Goal: Book appointment/travel/reservation

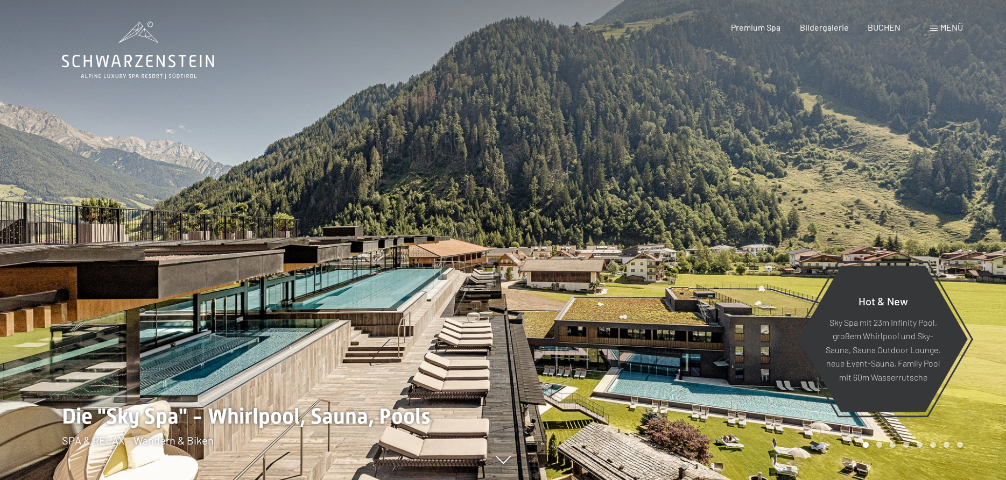
click at [946, 29] on span "Menü" at bounding box center [951, 27] width 23 height 10
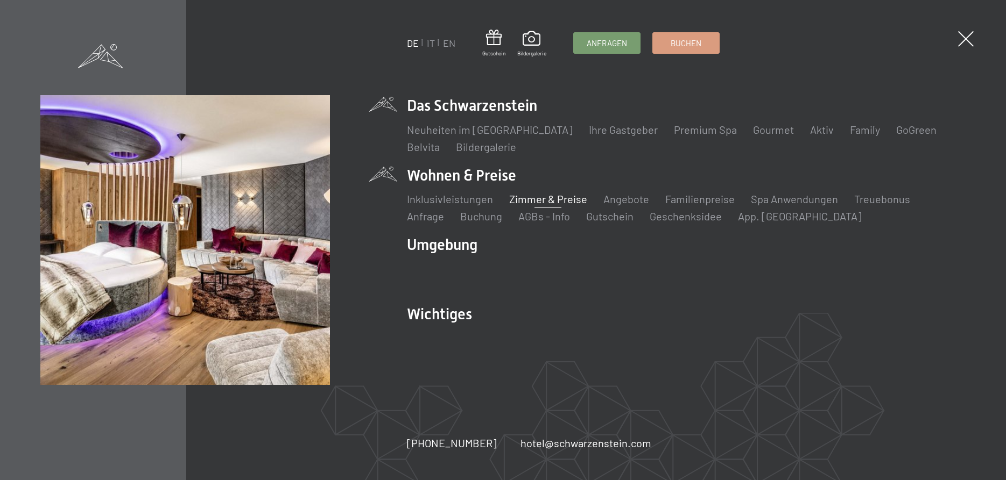
click at [528, 197] on link "Zimmer & Preise" at bounding box center [548, 199] width 78 height 13
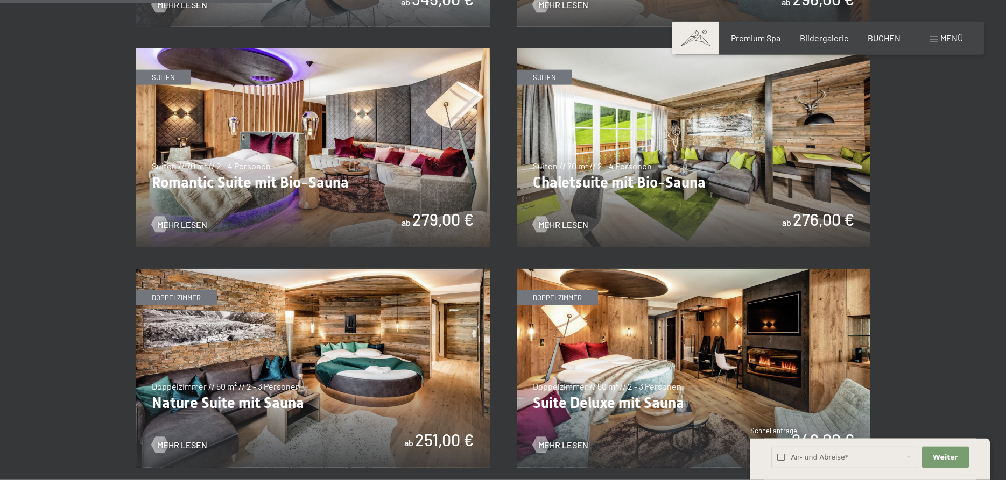
scroll to position [933, 0]
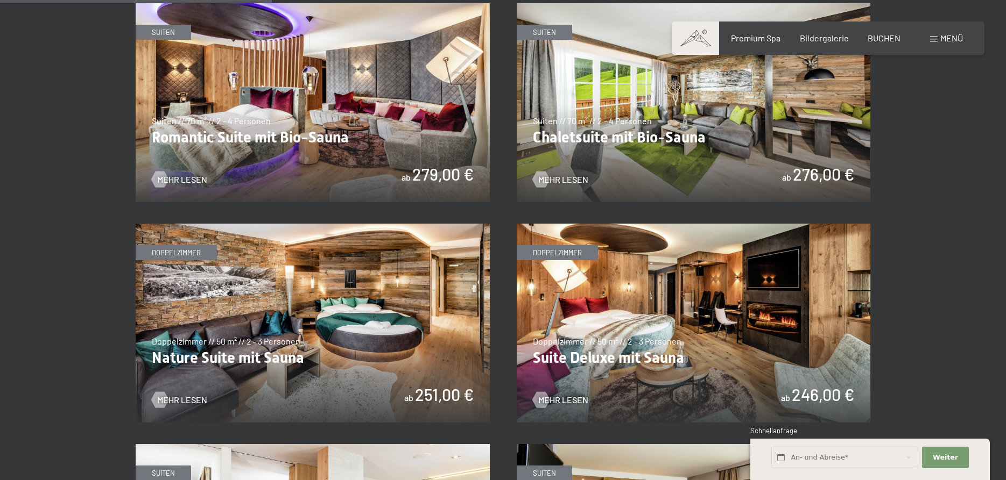
click at [660, 308] on img at bounding box center [693, 323] width 354 height 199
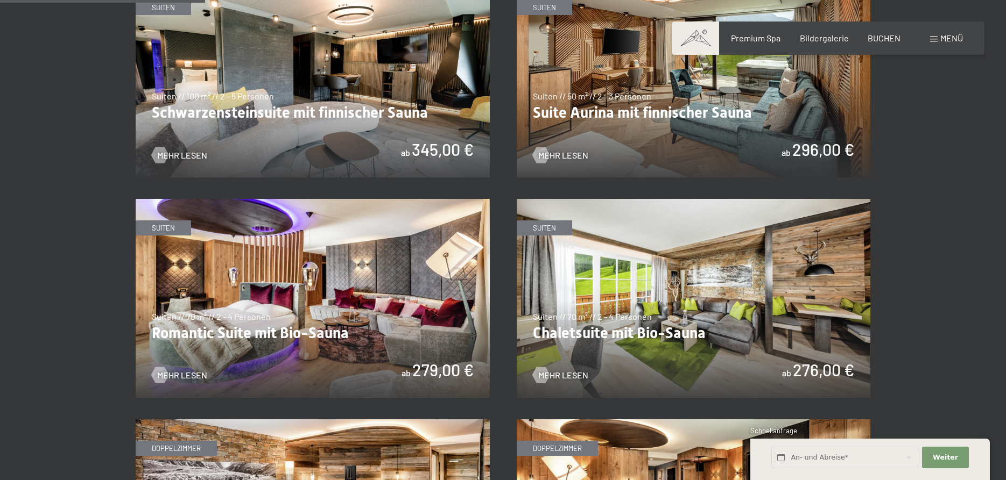
scroll to position [768, 0]
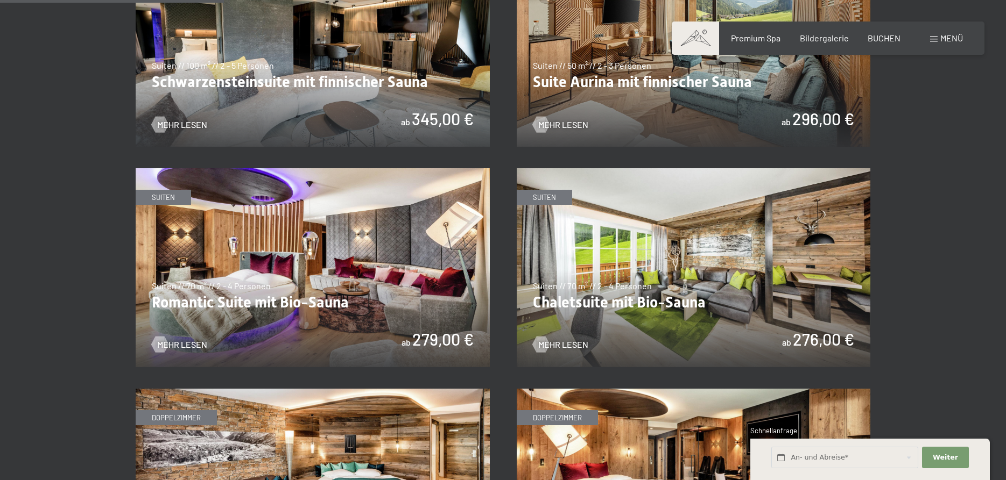
click at [730, 273] on img at bounding box center [693, 267] width 354 height 199
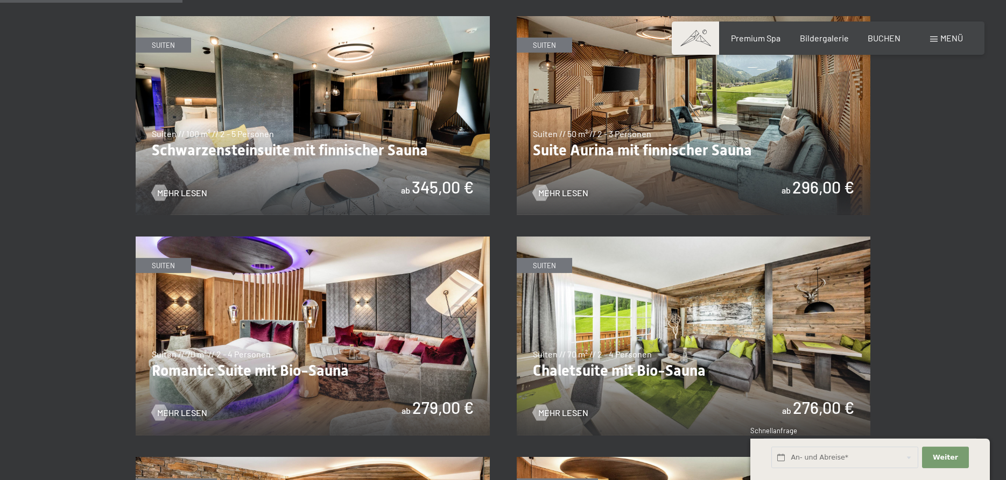
scroll to position [713, 0]
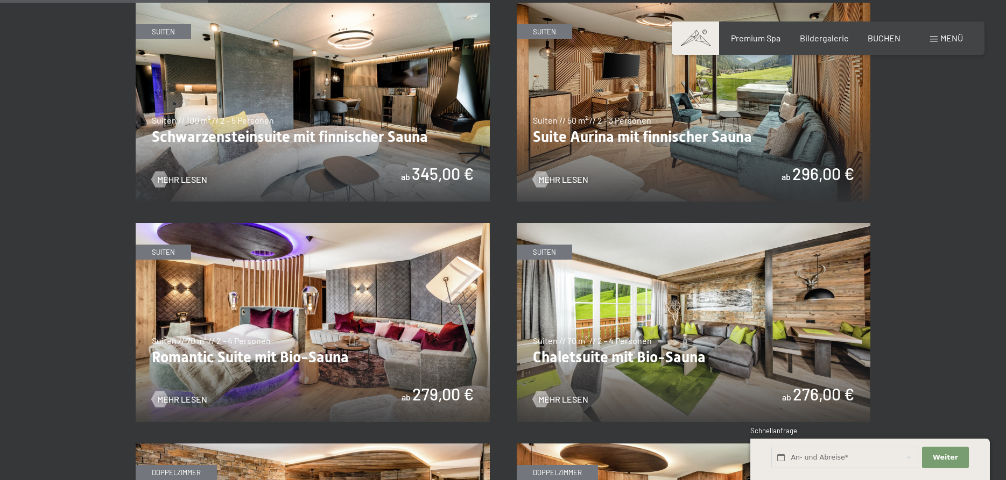
click at [627, 314] on img at bounding box center [693, 322] width 354 height 199
click at [697, 134] on img at bounding box center [693, 102] width 354 height 199
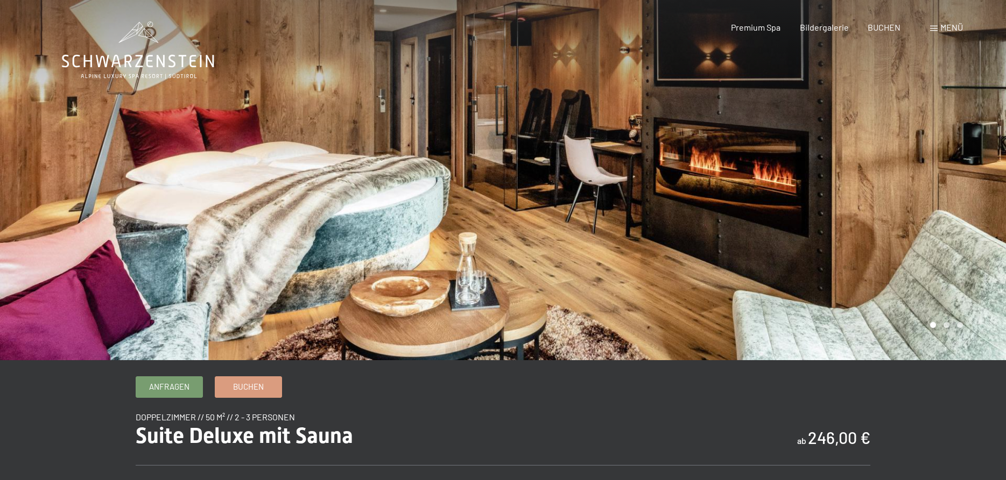
click at [956, 269] on div at bounding box center [754, 180] width 503 height 360
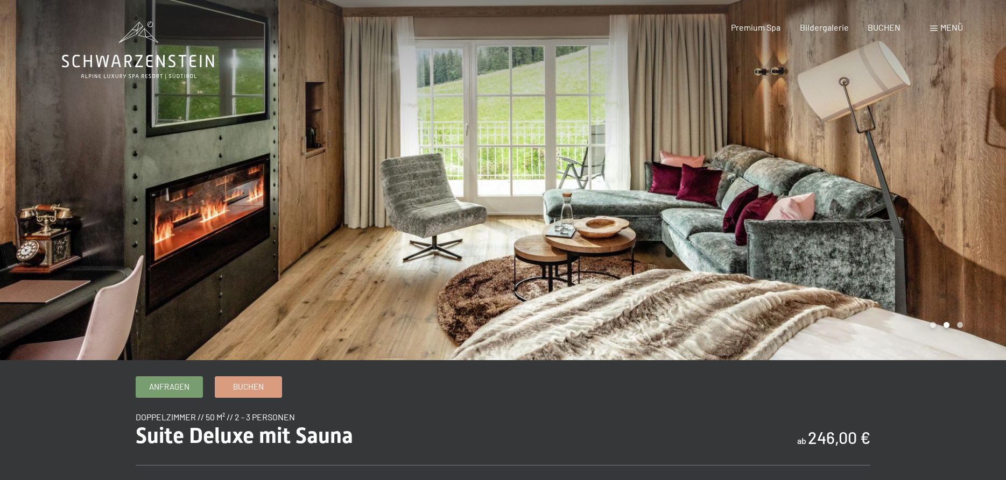
click at [956, 269] on div at bounding box center [754, 180] width 503 height 360
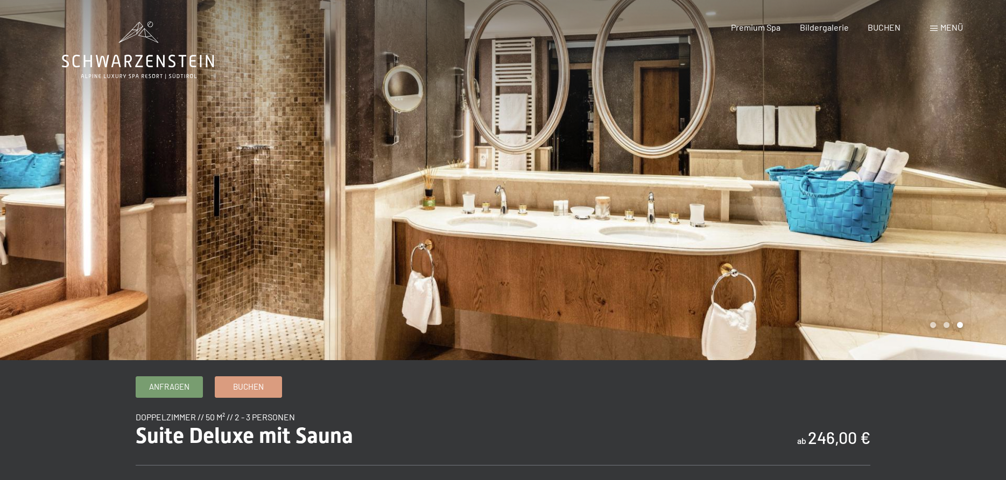
click at [956, 269] on div at bounding box center [754, 180] width 503 height 360
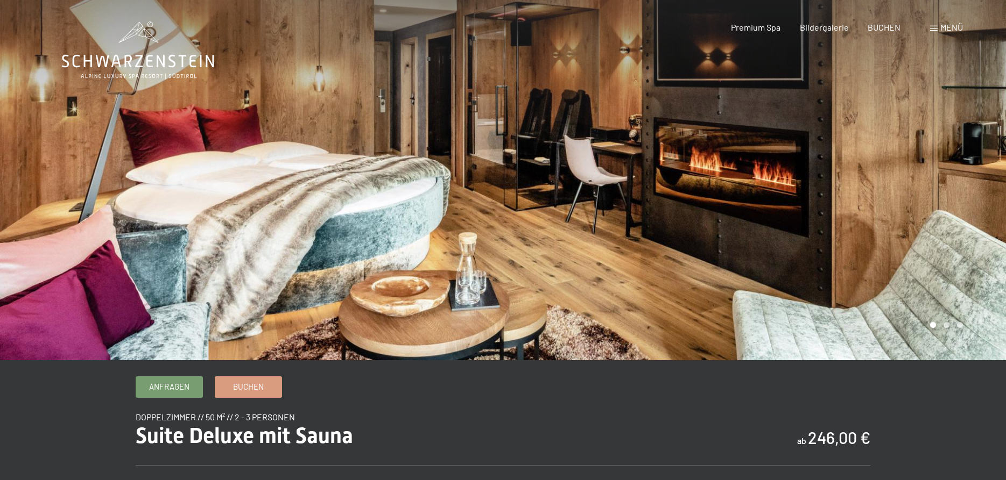
click at [956, 269] on div at bounding box center [754, 180] width 503 height 360
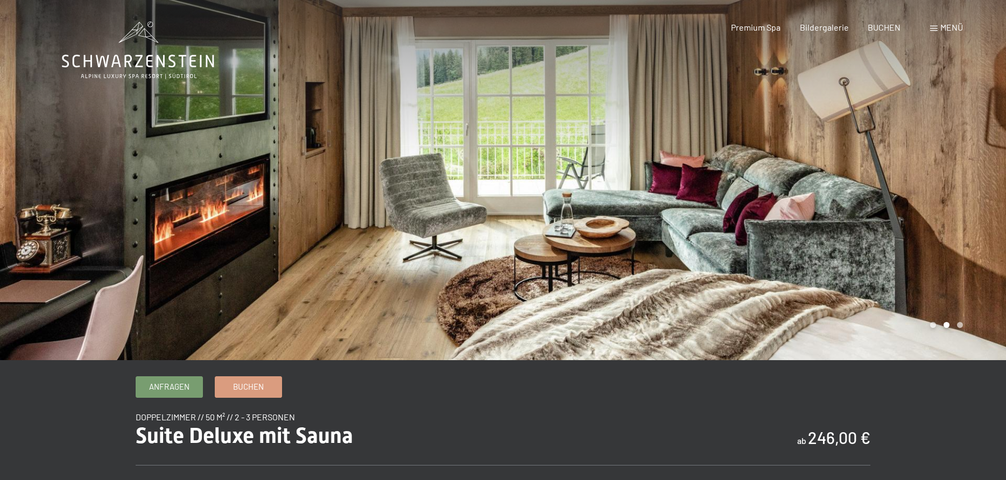
click at [956, 269] on div at bounding box center [754, 180] width 503 height 360
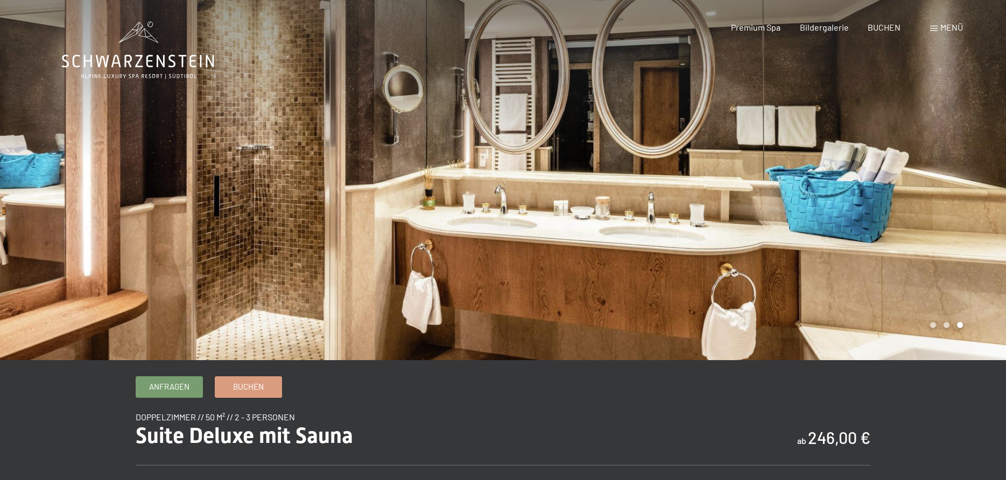
click at [956, 269] on div at bounding box center [754, 180] width 503 height 360
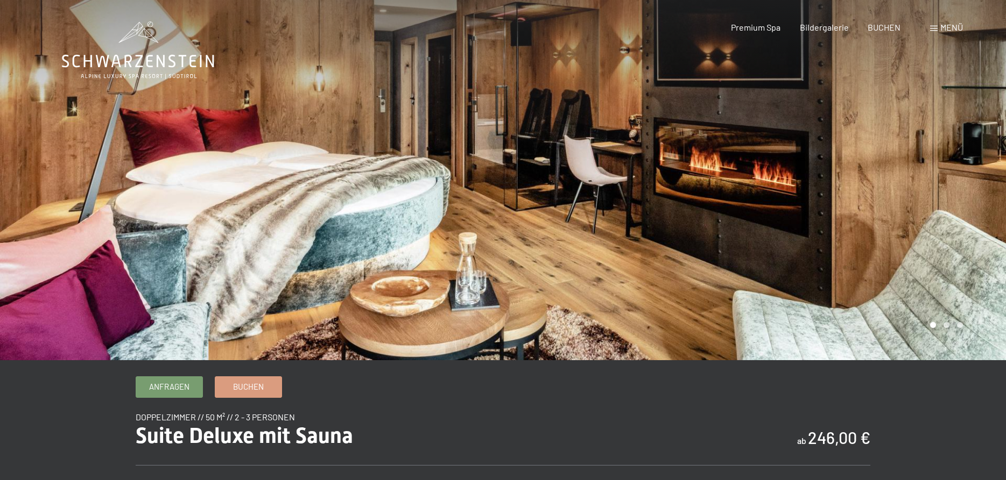
click at [956, 269] on div at bounding box center [754, 180] width 503 height 360
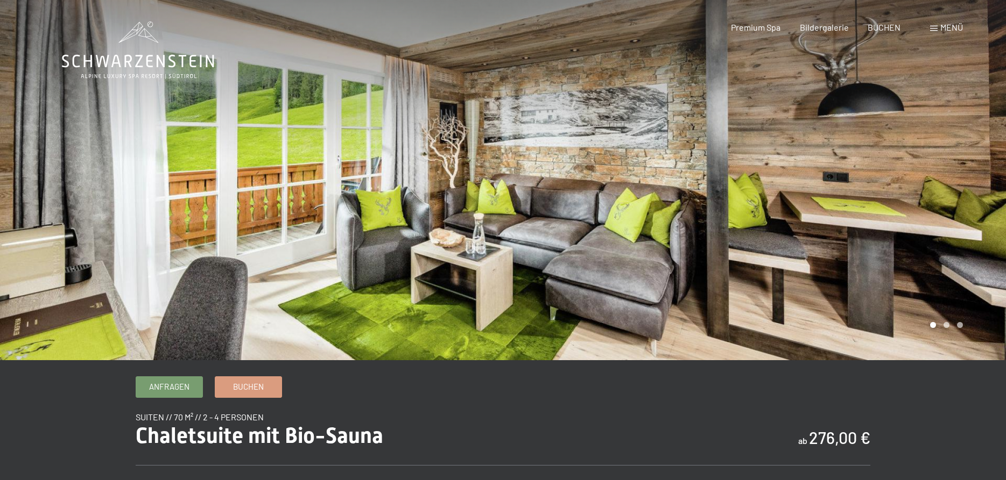
click at [922, 204] on div at bounding box center [754, 180] width 503 height 360
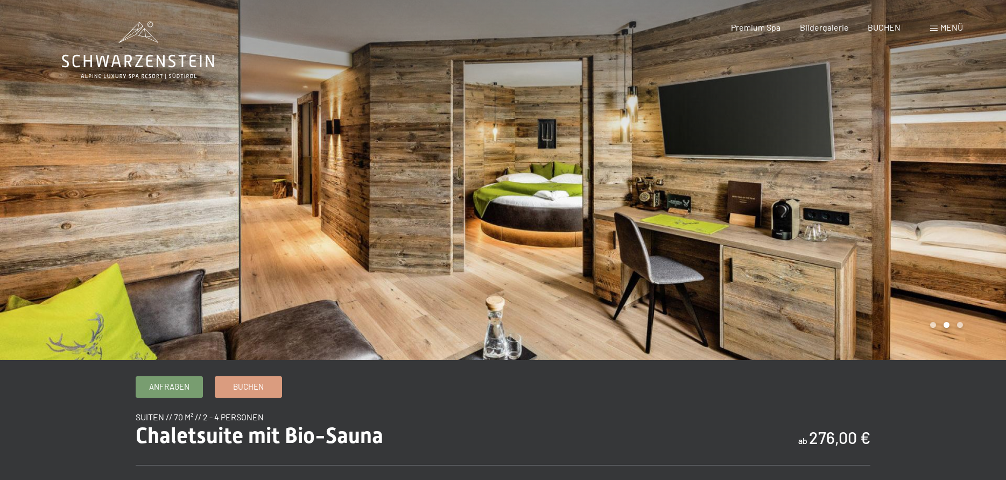
click at [922, 204] on div at bounding box center [754, 180] width 503 height 360
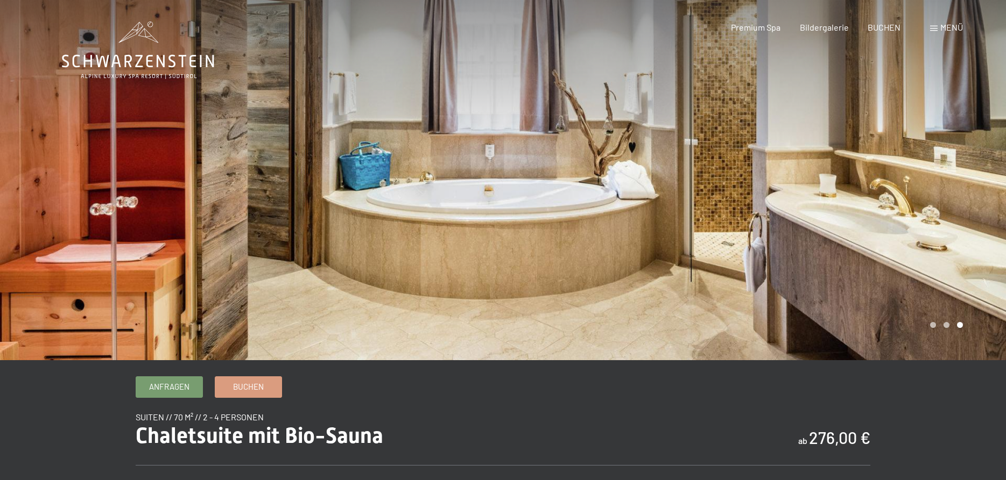
click at [922, 204] on div at bounding box center [754, 180] width 503 height 360
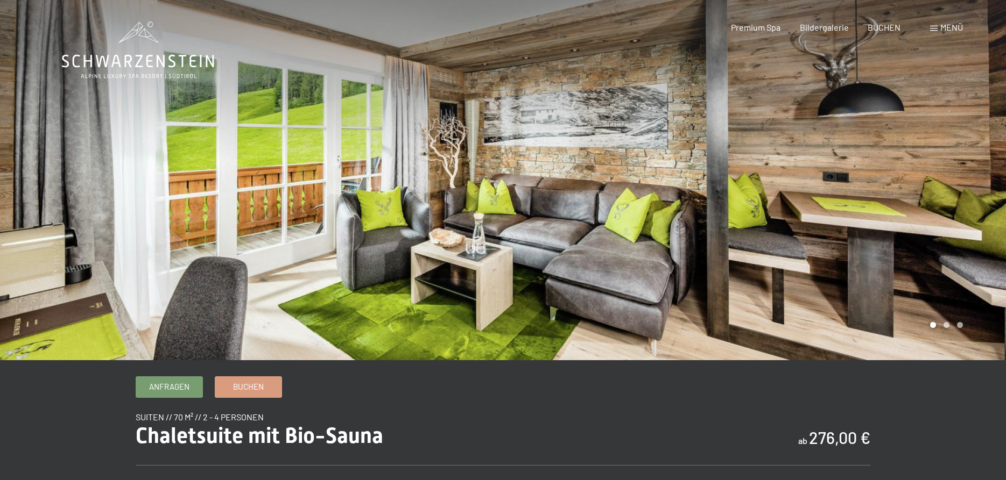
click at [922, 204] on div at bounding box center [754, 180] width 503 height 360
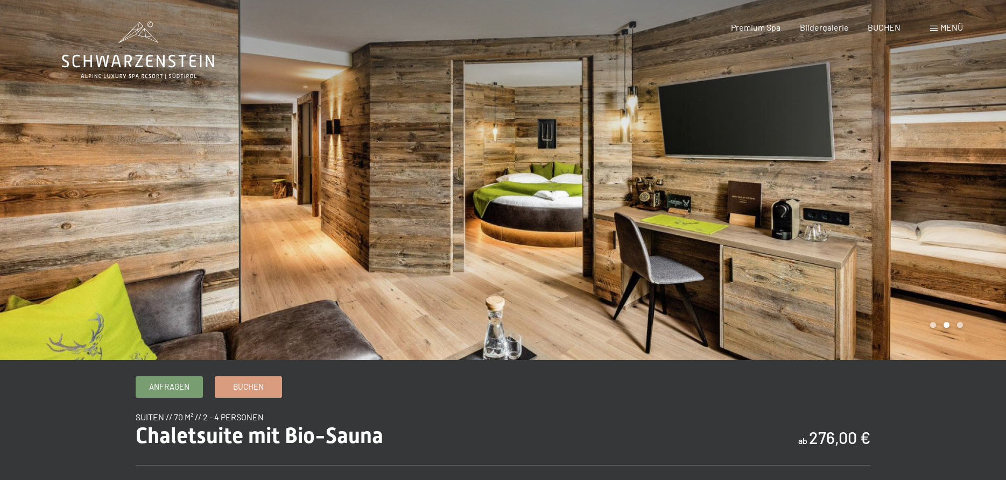
click at [922, 204] on div at bounding box center [754, 180] width 503 height 360
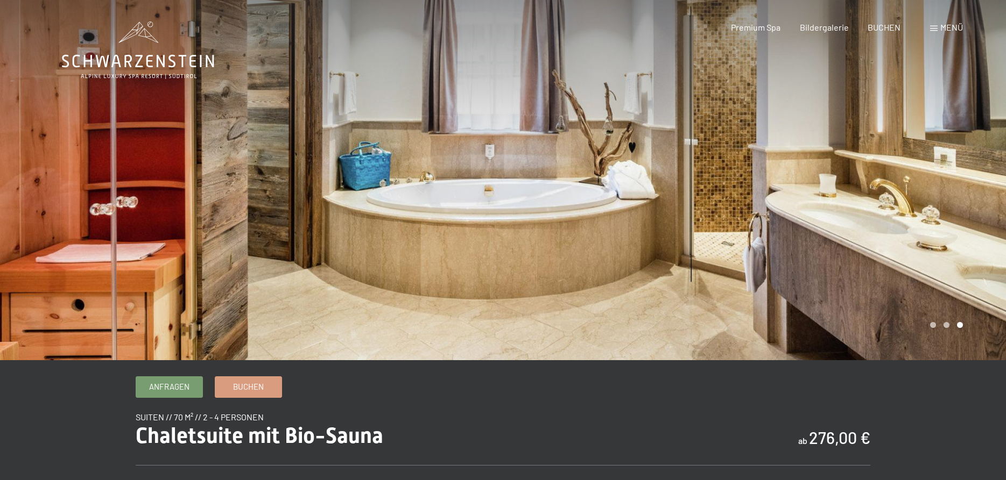
click at [922, 204] on div at bounding box center [754, 180] width 503 height 360
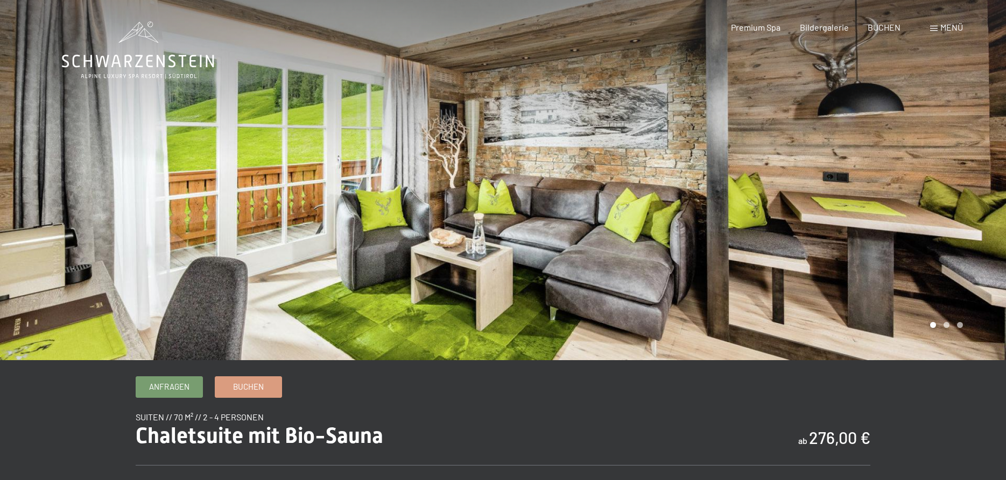
click at [922, 204] on div at bounding box center [754, 180] width 503 height 360
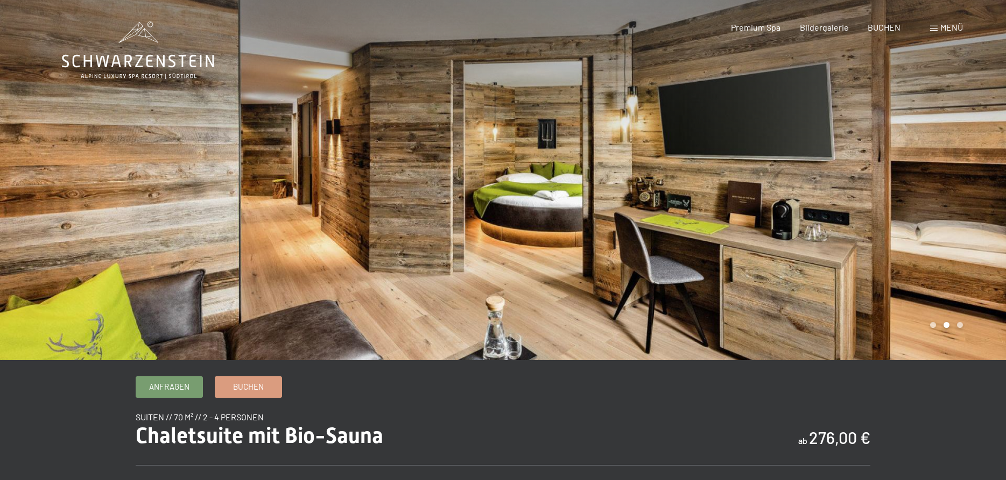
click at [922, 204] on div at bounding box center [754, 180] width 503 height 360
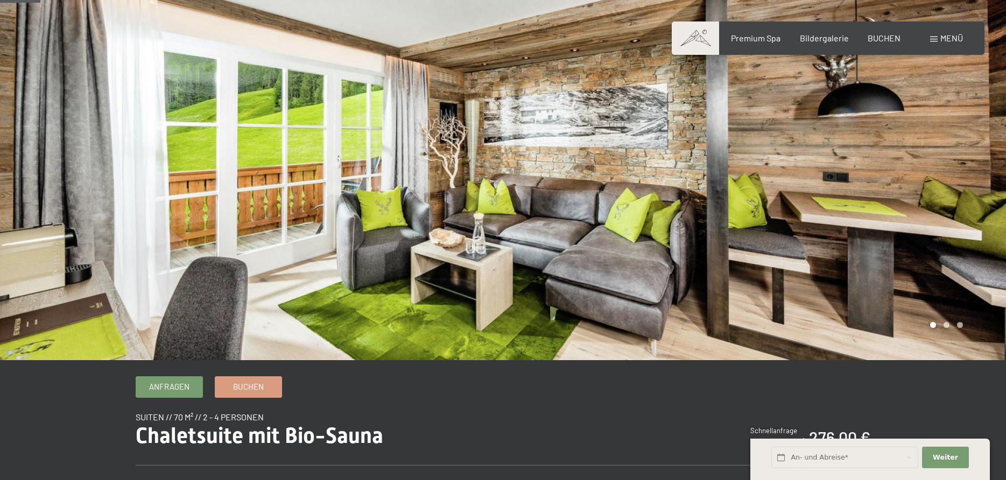
scroll to position [55, 0]
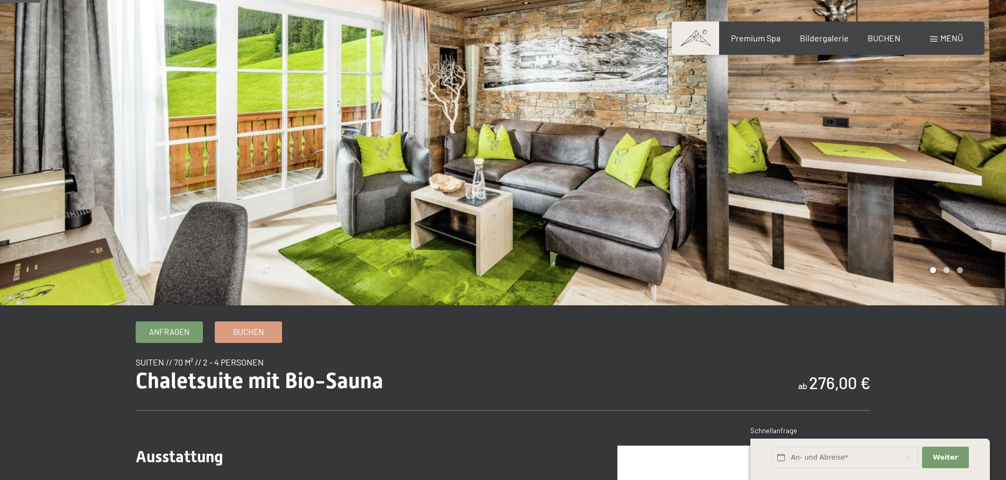
click at [881, 160] on div at bounding box center [754, 125] width 503 height 360
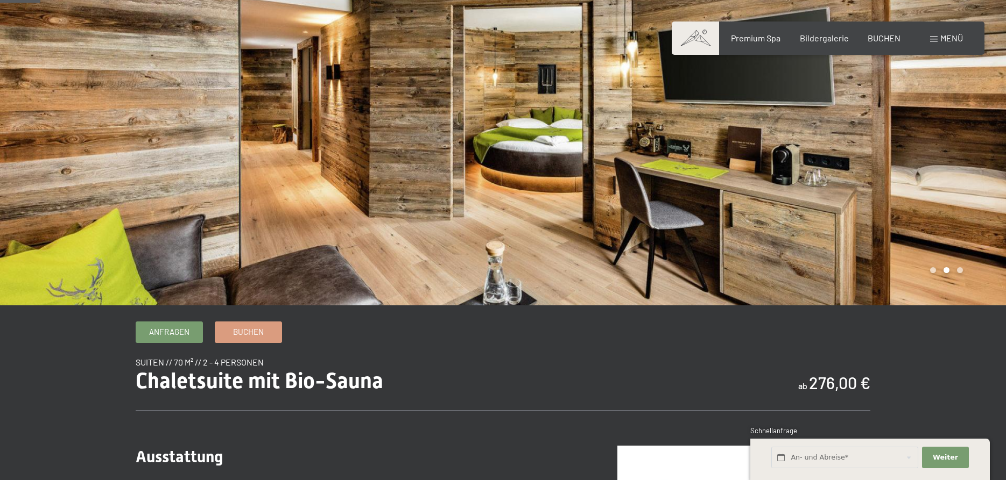
click at [881, 160] on div at bounding box center [754, 125] width 503 height 360
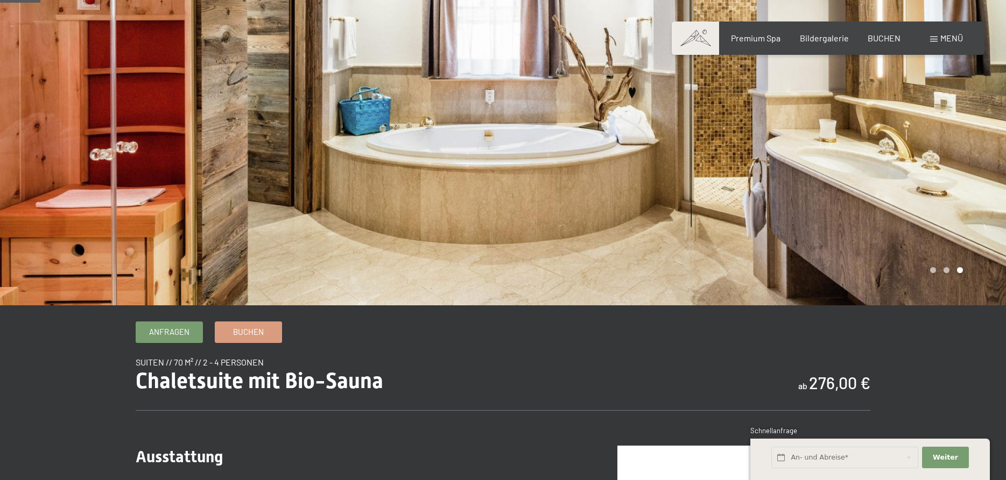
click at [881, 160] on div at bounding box center [754, 125] width 503 height 360
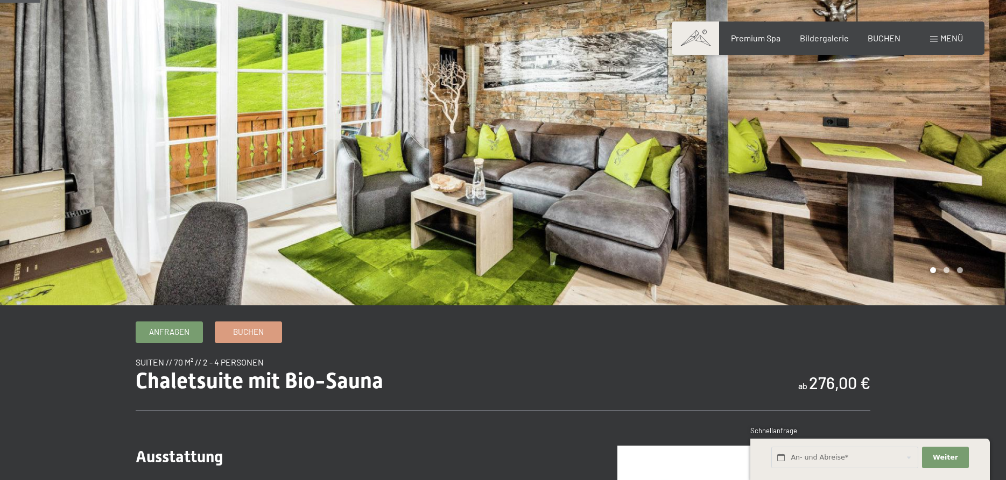
click at [881, 160] on div at bounding box center [754, 125] width 503 height 360
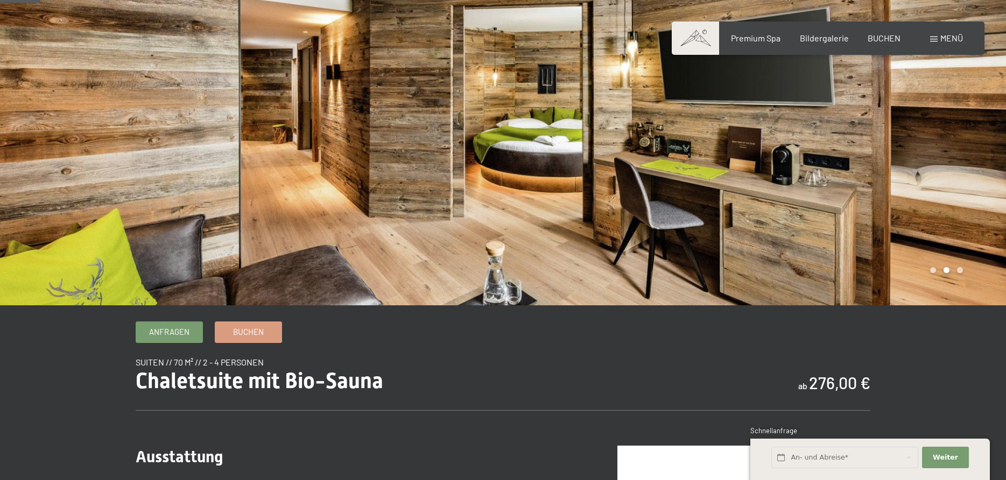
click at [881, 160] on div at bounding box center [754, 125] width 503 height 360
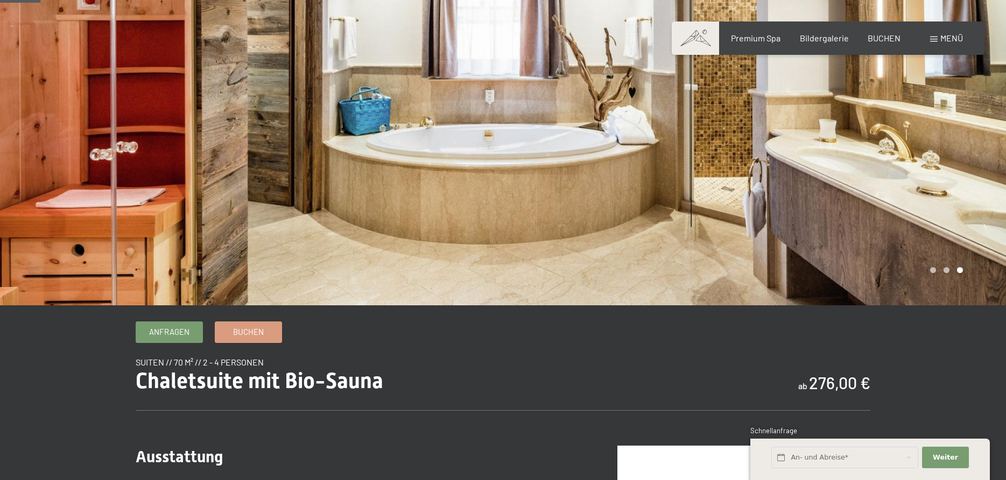
click at [881, 160] on div at bounding box center [754, 125] width 503 height 360
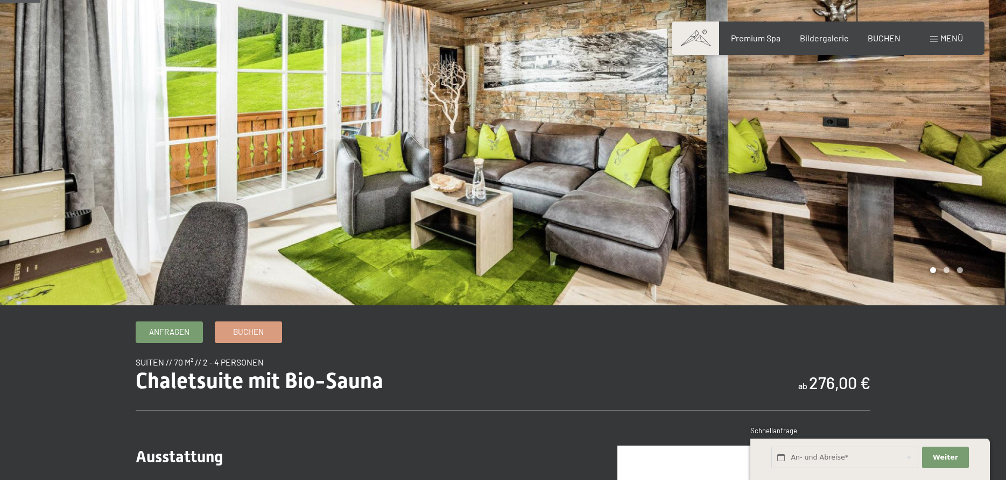
click at [881, 160] on div at bounding box center [754, 125] width 503 height 360
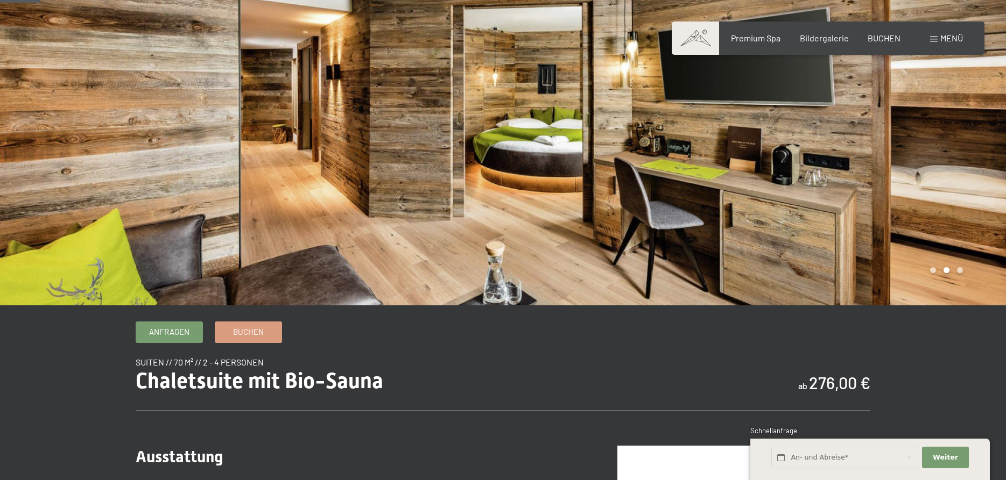
click div
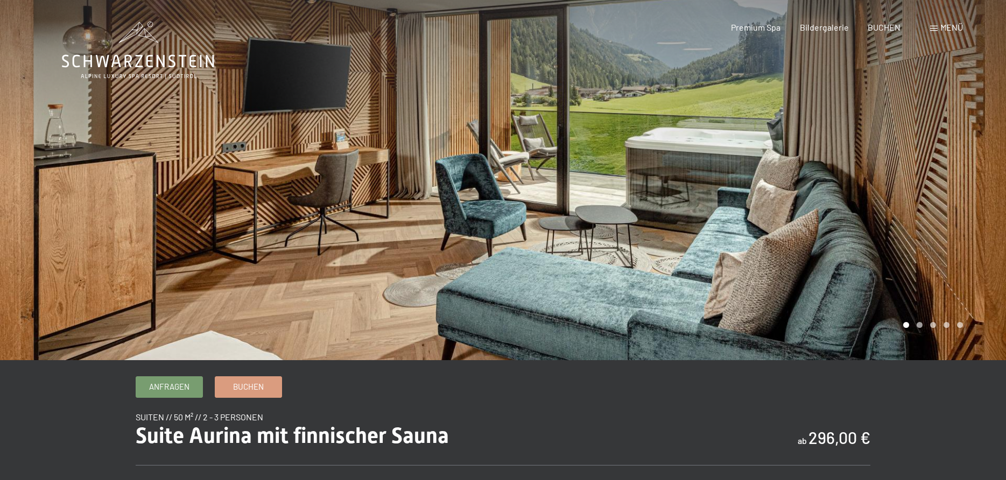
click at [848, 204] on div at bounding box center [754, 180] width 503 height 360
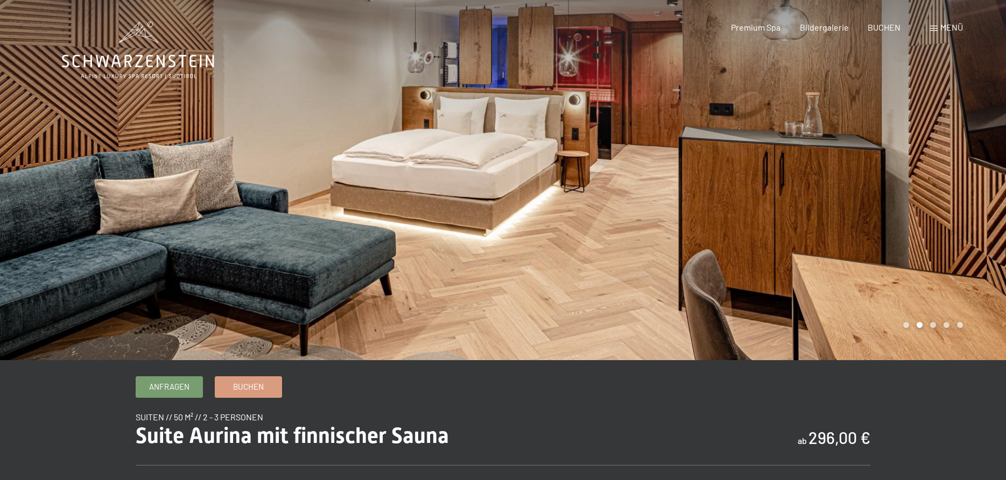
click at [848, 204] on div at bounding box center [754, 180] width 503 height 360
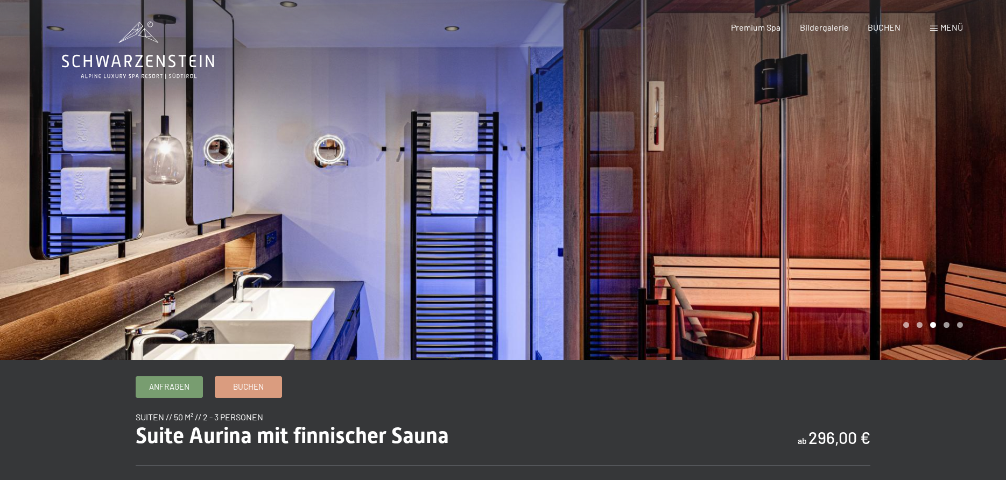
click at [848, 204] on div at bounding box center [754, 180] width 503 height 360
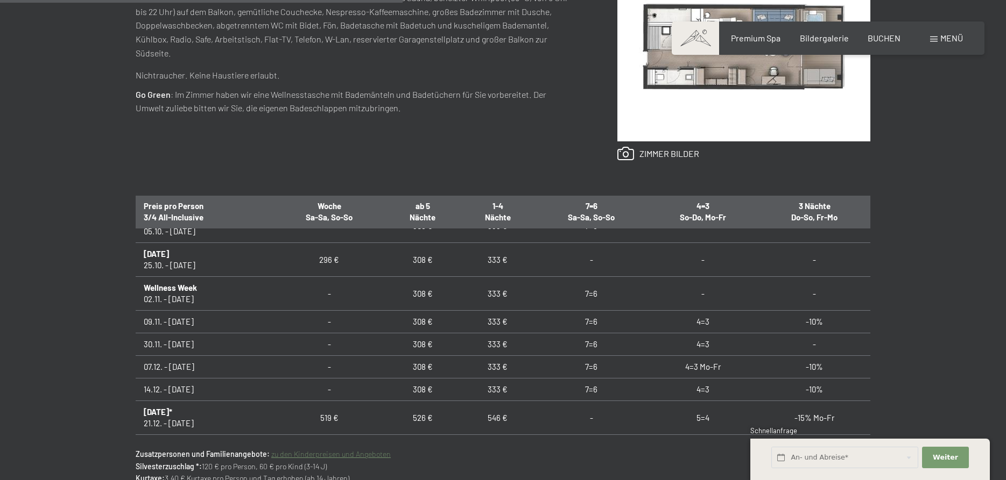
scroll to position [39, 0]
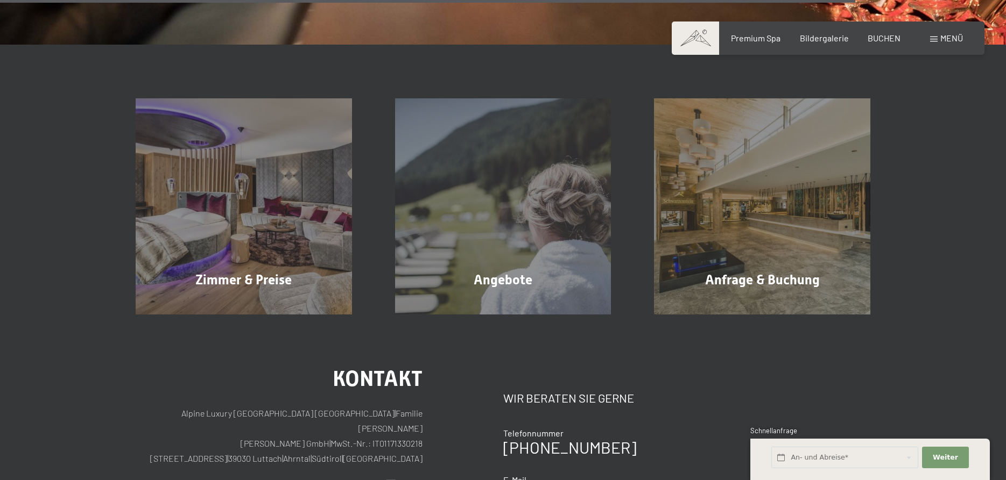
scroll to position [1811, 0]
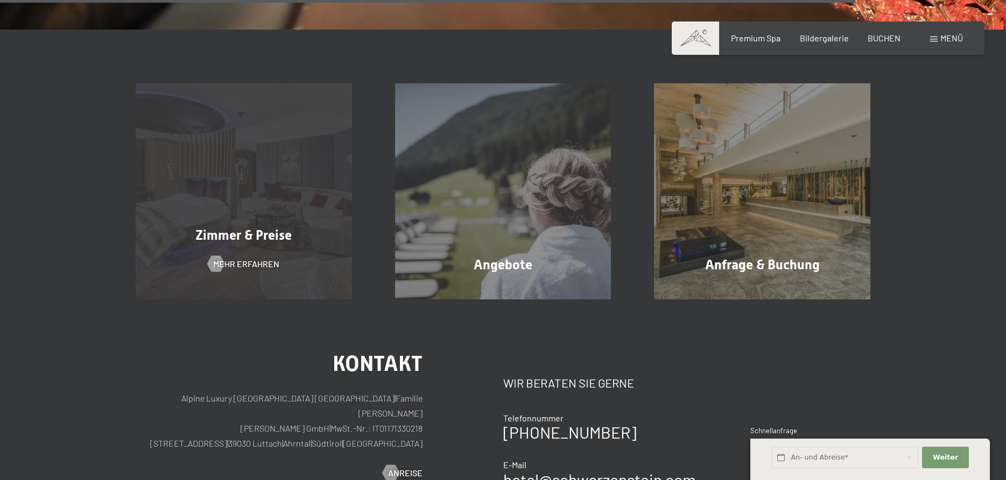
click at [266, 216] on div "Zimmer & Preise Mehr erfahren" at bounding box center [243, 191] width 259 height 216
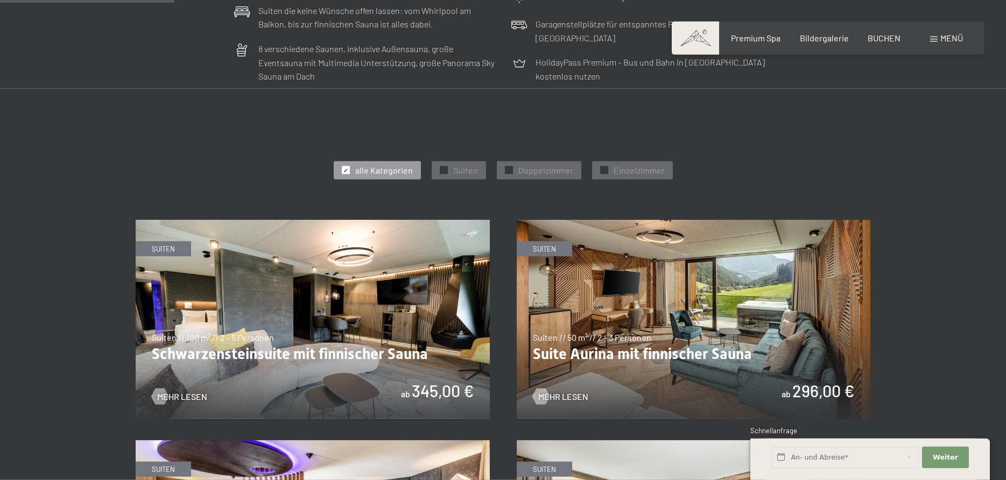
scroll to position [604, 0]
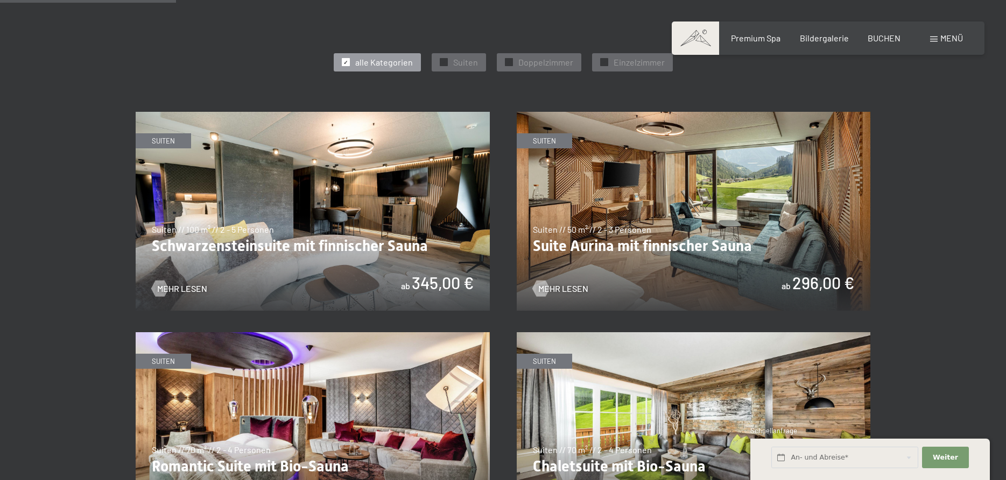
click at [679, 238] on img at bounding box center [693, 211] width 354 height 199
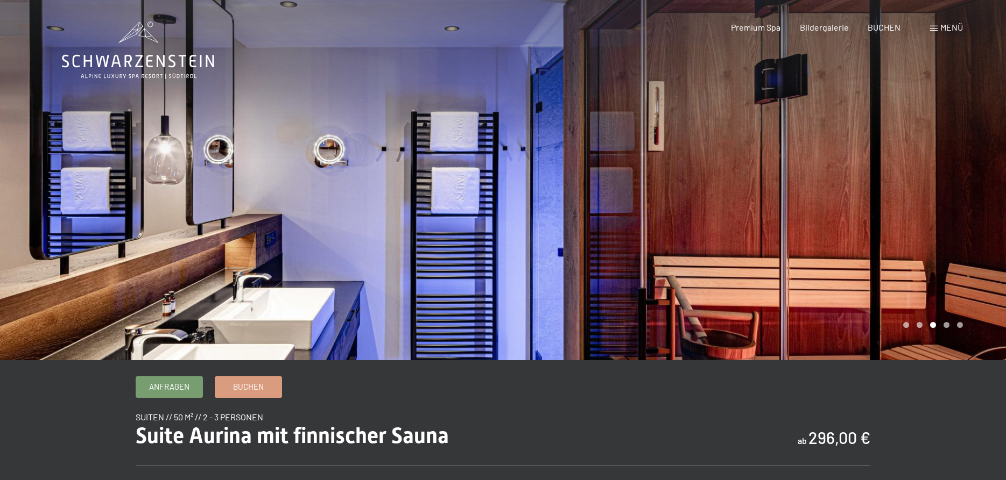
click at [951, 27] on span "Menü" at bounding box center [951, 27] width 23 height 10
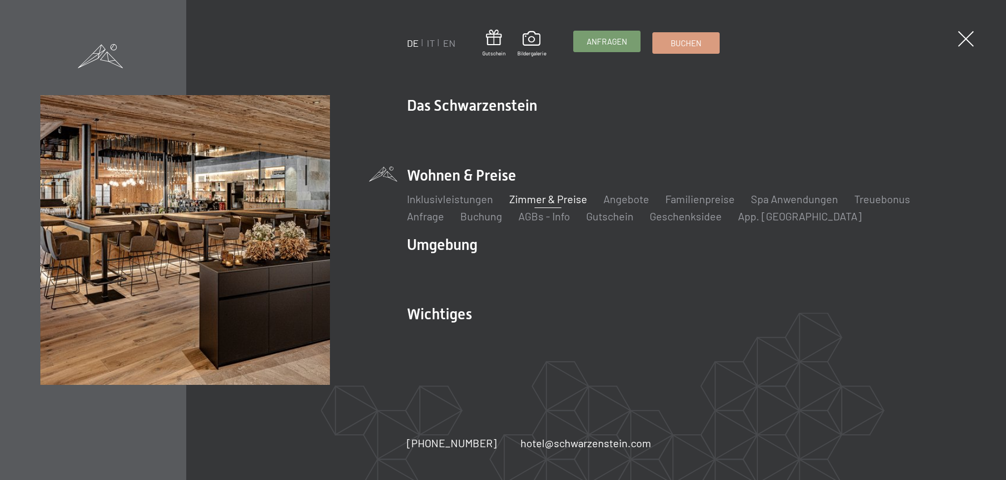
click at [595, 43] on span "Anfragen" at bounding box center [606, 41] width 40 height 11
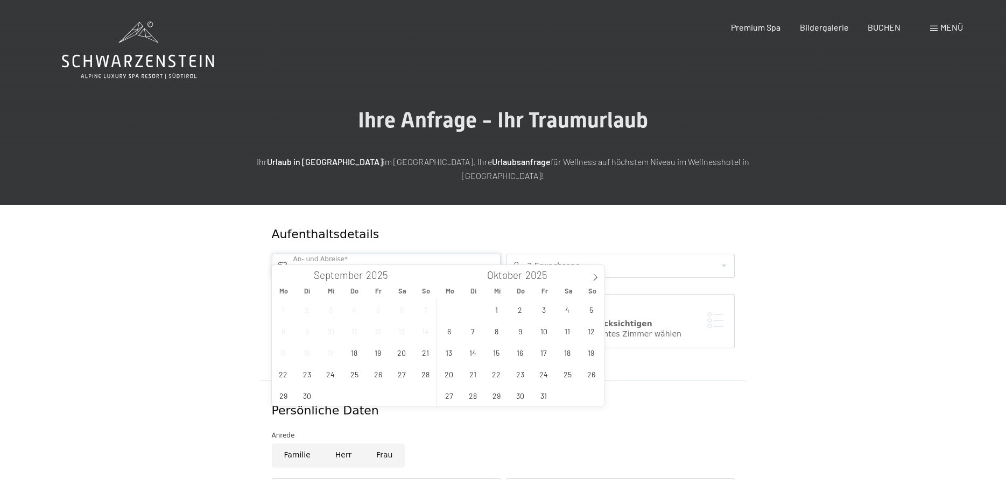
click at [336, 255] on input "text" at bounding box center [386, 266] width 229 height 24
click at [597, 273] on span at bounding box center [595, 274] width 18 height 18
click at [544, 333] on span "7" at bounding box center [543, 331] width 21 height 21
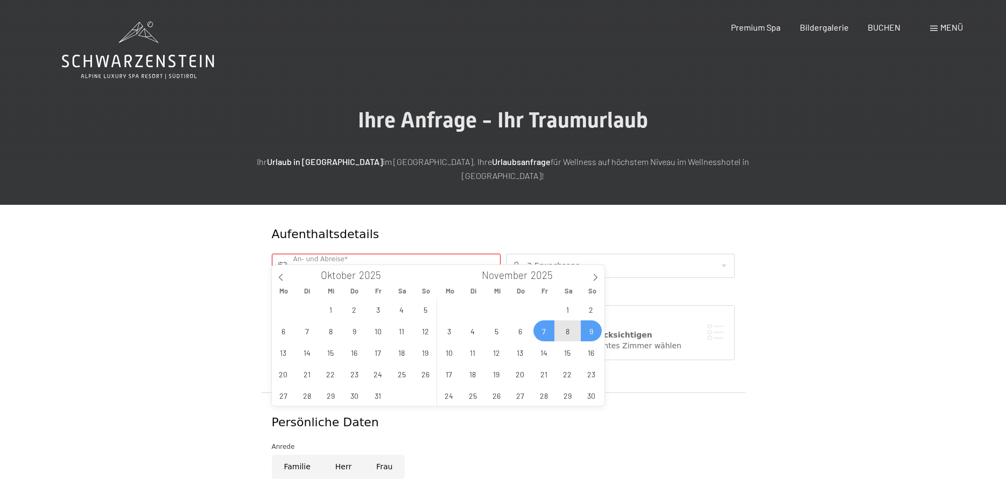
click at [592, 334] on span "9" at bounding box center [590, 331] width 21 height 21
type input "Fr. 07.11.2025 - So. 09.11.2025"
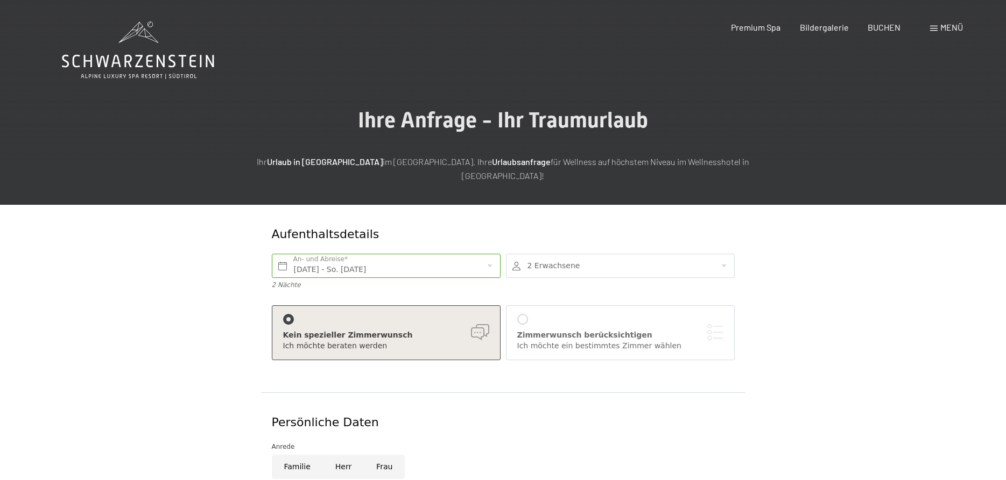
click at [588, 330] on div "Zimmerwunsch berücksichtigen" at bounding box center [620, 335] width 206 height 11
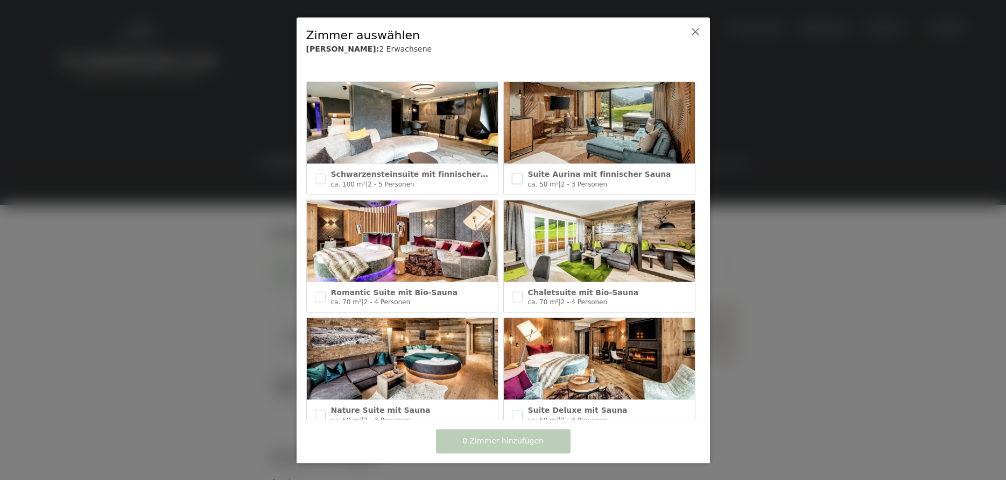
click at [518, 180] on input "checkbox" at bounding box center [517, 179] width 11 height 11
checkbox input "true"
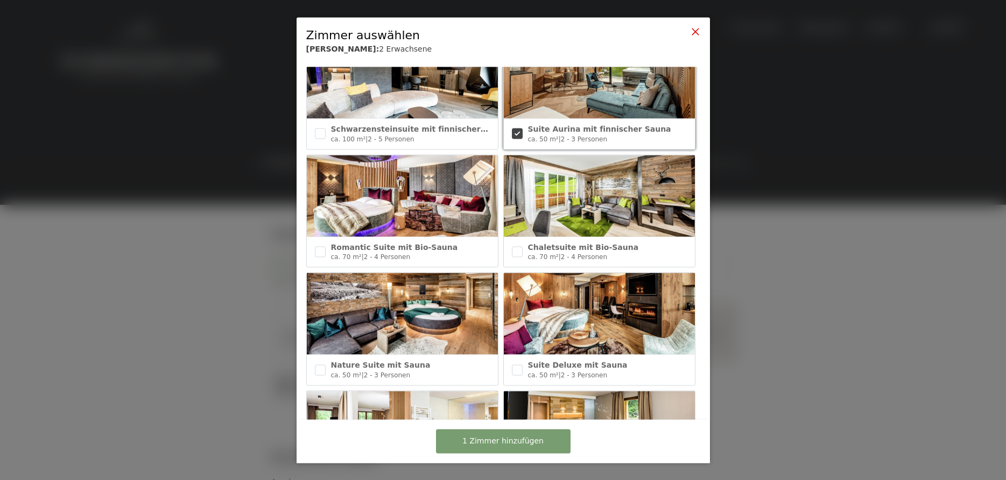
click at [699, 31] on icon at bounding box center [695, 31] width 9 height 9
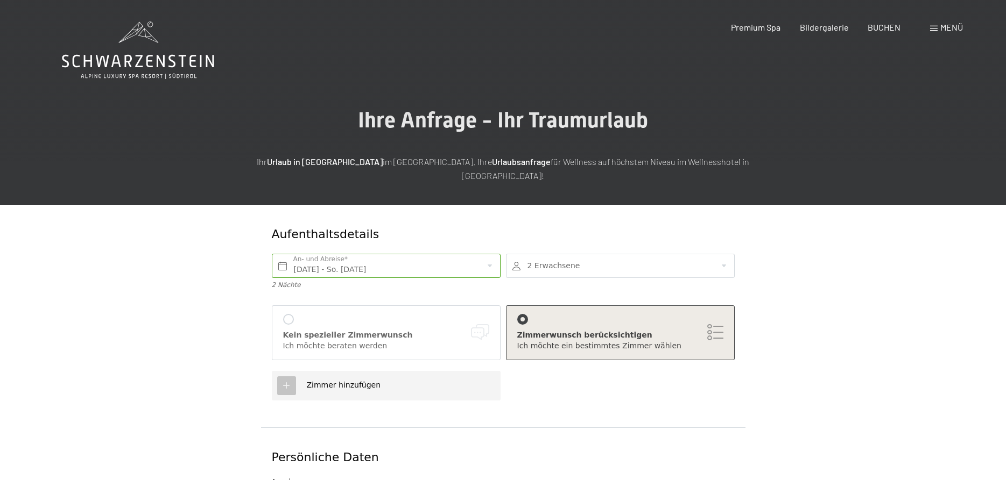
click at [943, 25] on span "Menü" at bounding box center [951, 27] width 23 height 10
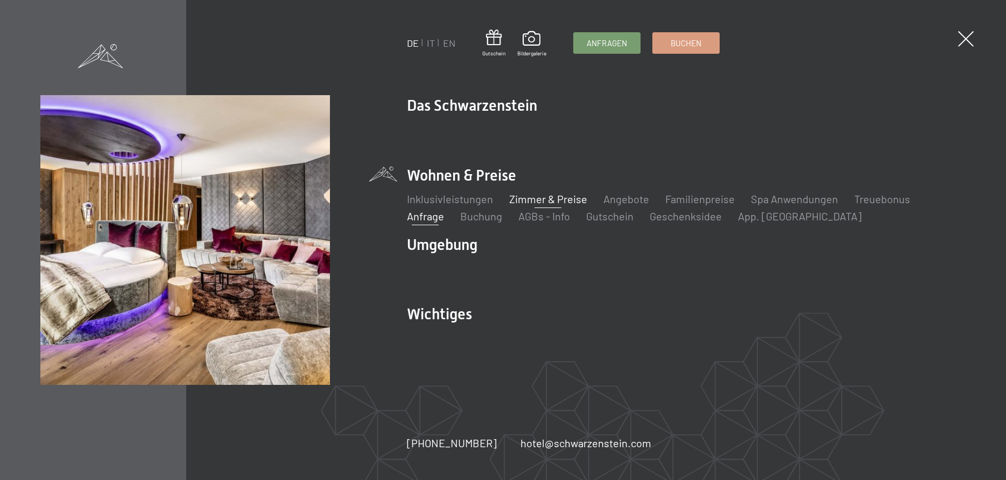
click at [536, 202] on link "Zimmer & Preise" at bounding box center [548, 199] width 78 height 13
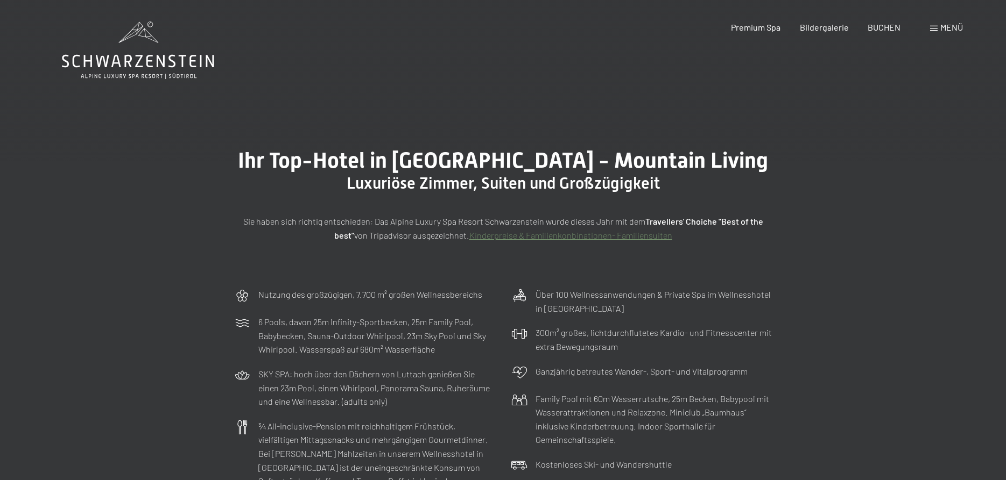
click at [108, 302] on div "Nutzung des großzügigen, 7.700 m² großen Wellnessbereichs 6 Pools, davon 25m In…" at bounding box center [503, 433] width 1006 height 302
click at [876, 28] on span "BUCHEN" at bounding box center [883, 25] width 33 height 10
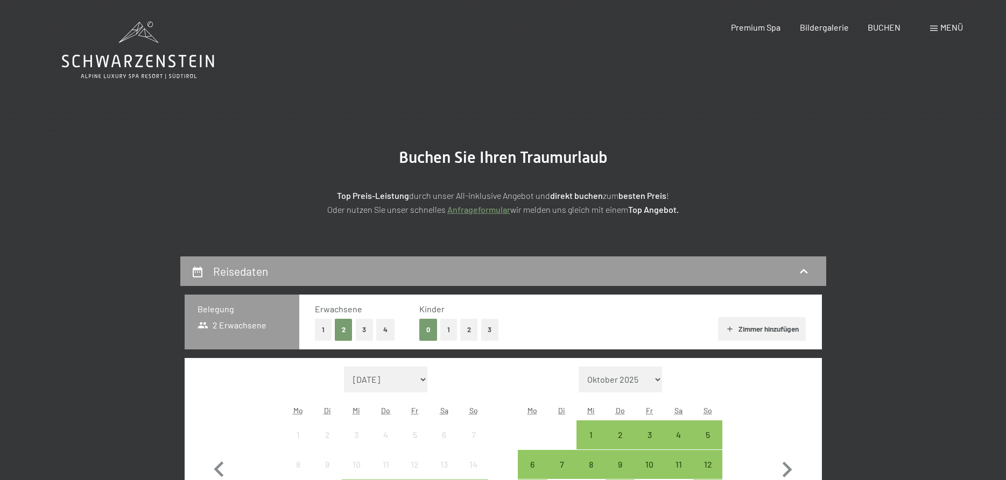
click at [940, 24] on span "Menü" at bounding box center [951, 27] width 23 height 10
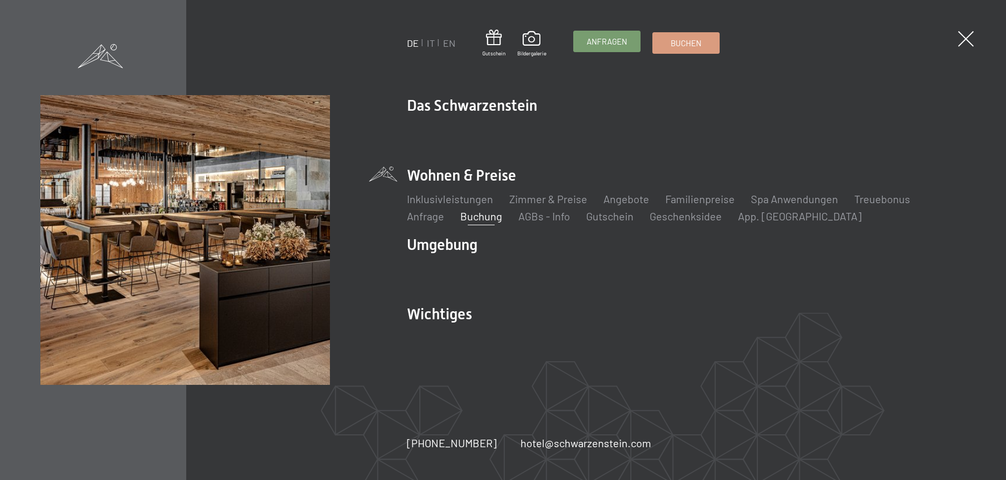
click at [612, 41] on span "Anfragen" at bounding box center [606, 41] width 40 height 11
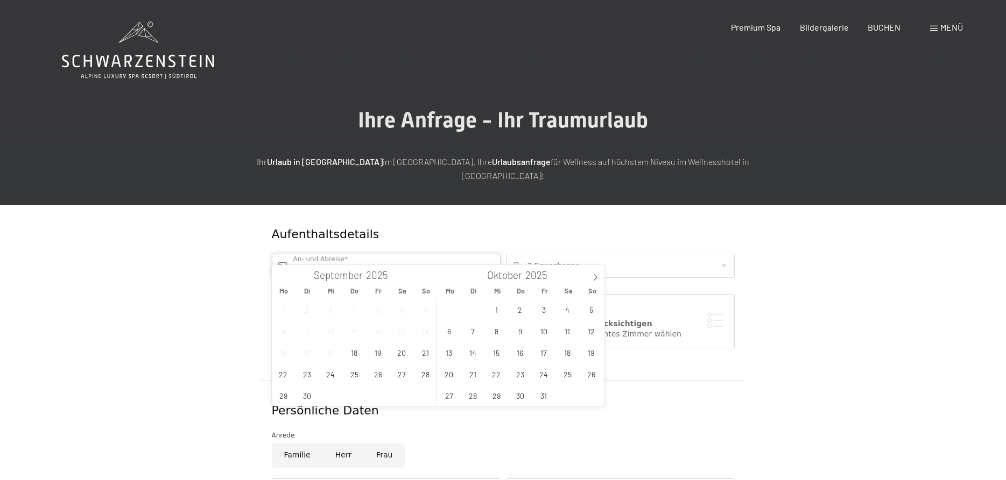
click at [329, 254] on input "text" at bounding box center [386, 266] width 229 height 24
click at [592, 278] on icon at bounding box center [595, 278] width 8 height 8
click at [545, 331] on span "7" at bounding box center [543, 331] width 21 height 21
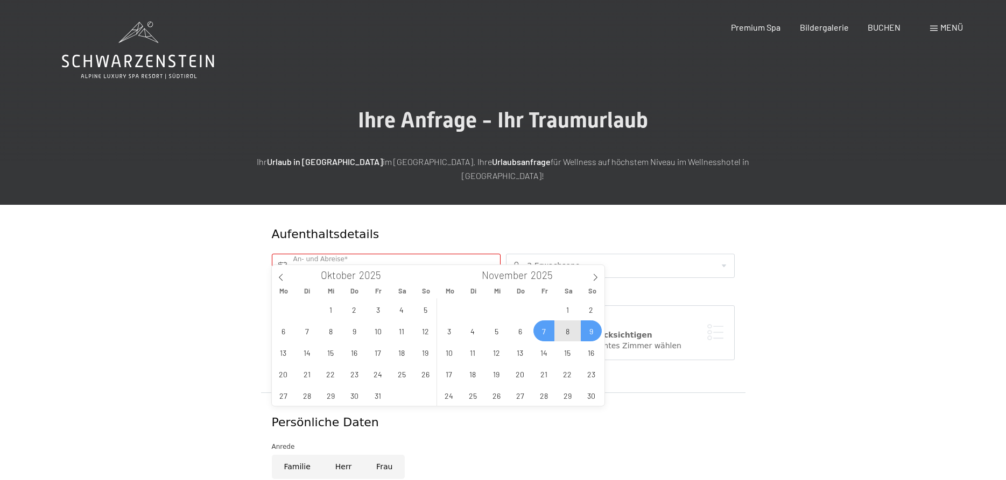
click at [585, 331] on span "9" at bounding box center [590, 331] width 21 height 21
type input "[DATE] - So. [DATE]"
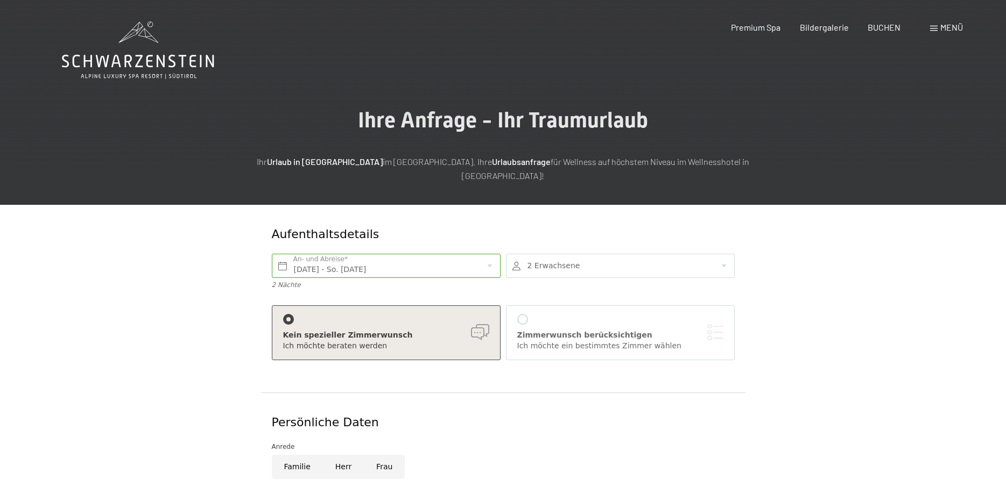
click at [561, 330] on div "Zimmerwunsch berücksichtigen" at bounding box center [620, 335] width 206 height 11
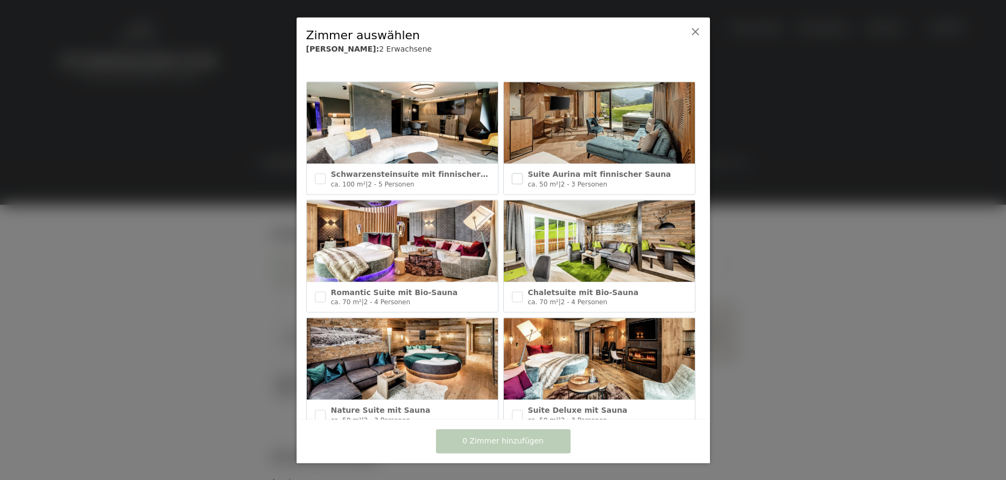
click at [520, 179] on input "checkbox" at bounding box center [517, 179] width 11 height 11
checkbox input "true"
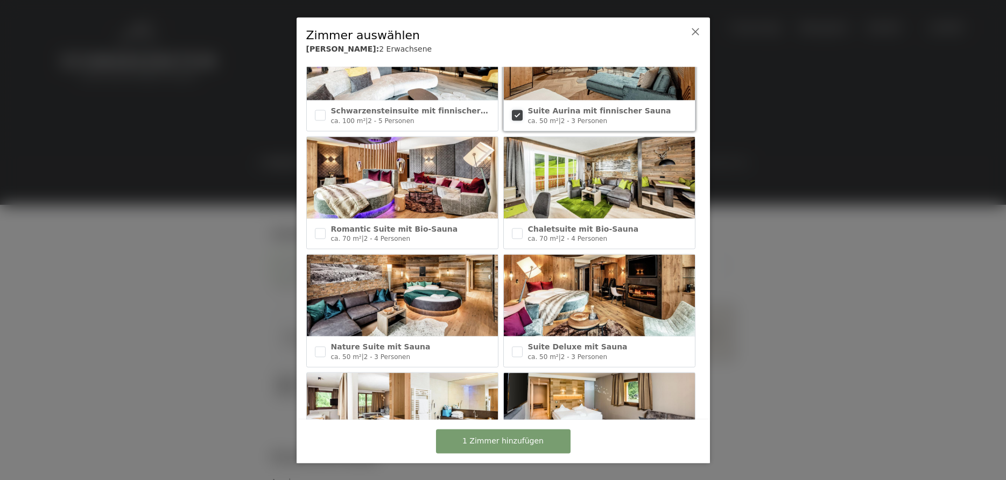
scroll to position [90, 0]
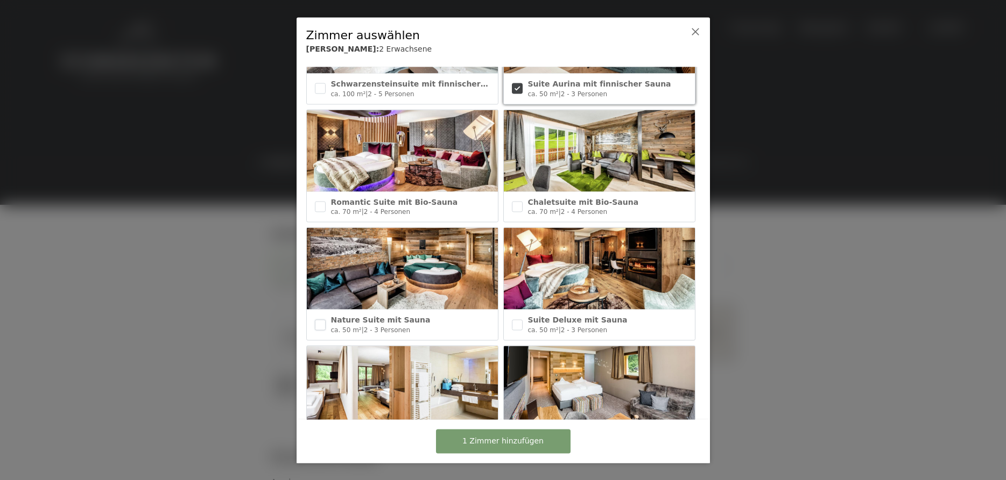
click at [320, 327] on input "checkbox" at bounding box center [320, 325] width 11 height 11
click at [321, 322] on input "checkbox" at bounding box center [320, 325] width 11 height 11
checkbox input "false"
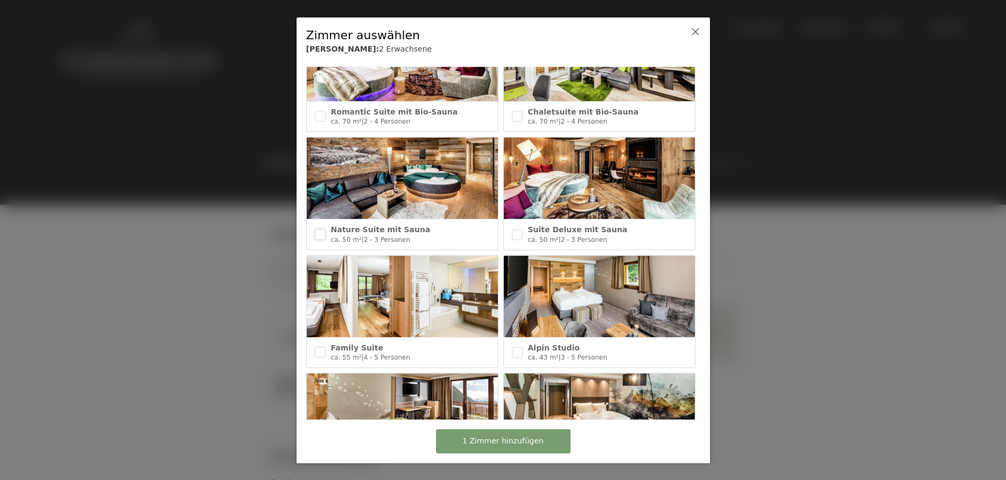
scroll to position [0, 0]
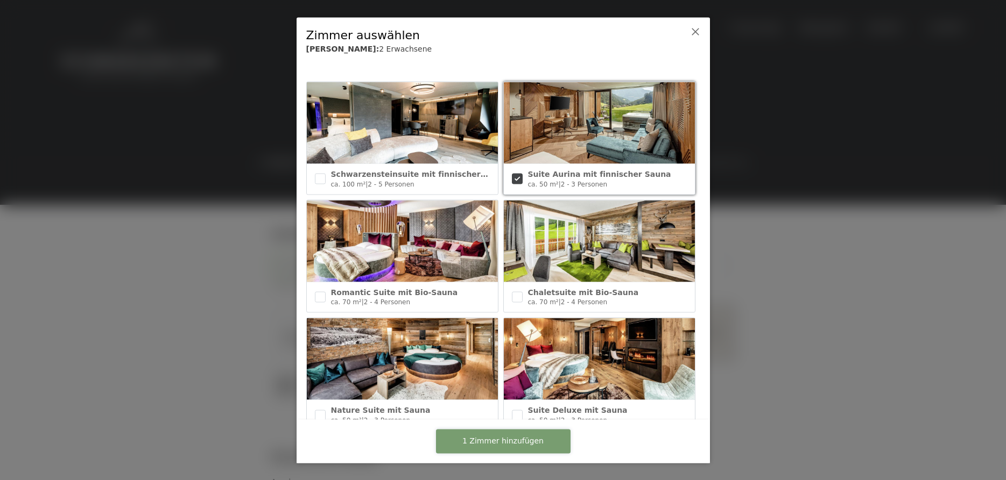
click at [496, 440] on span "1 Zimmer hinzufügen" at bounding box center [502, 441] width 81 height 11
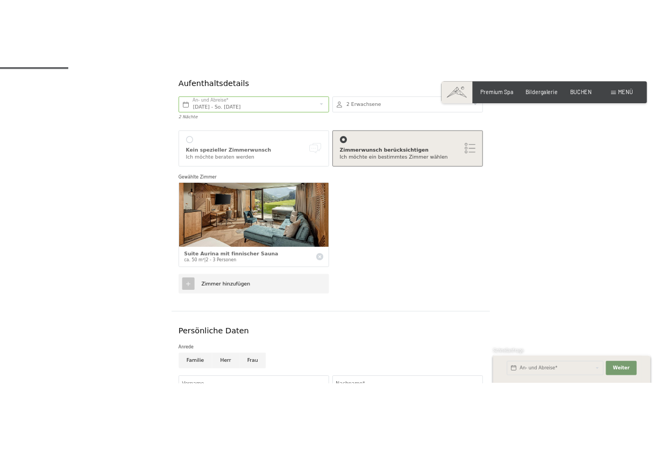
scroll to position [220, 0]
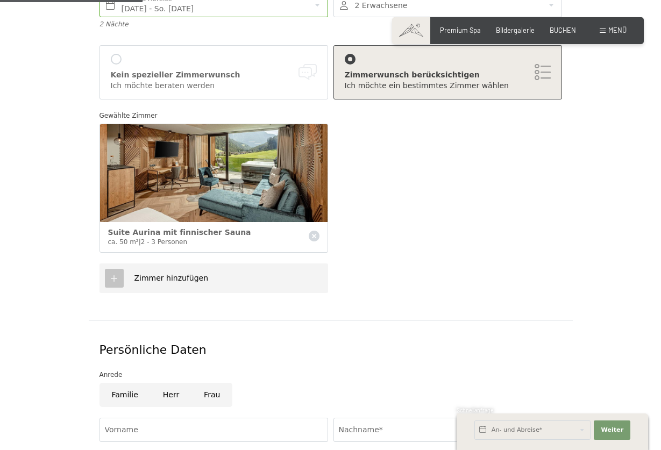
click at [161, 274] on span "Zimmer hinzufügen" at bounding box center [171, 278] width 74 height 9
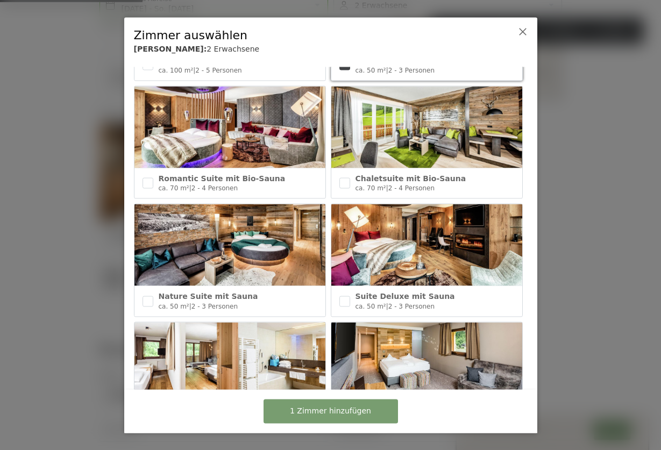
scroll to position [136, 0]
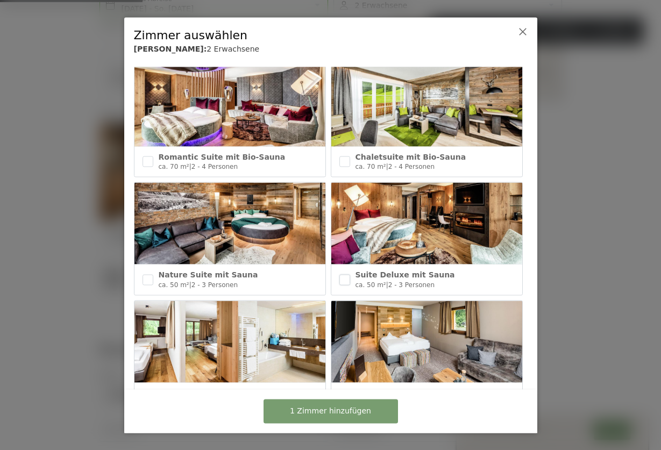
click at [344, 281] on input "checkbox" at bounding box center [344, 279] width 11 height 11
checkbox input "true"
click at [147, 278] on input "checkbox" at bounding box center [148, 279] width 11 height 11
checkbox input "true"
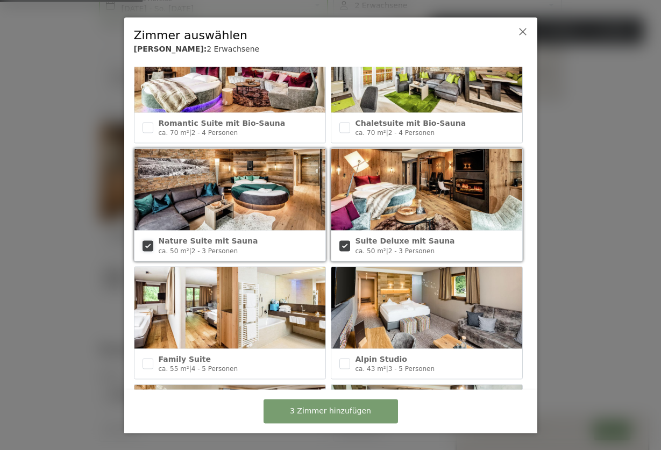
scroll to position [316, 0]
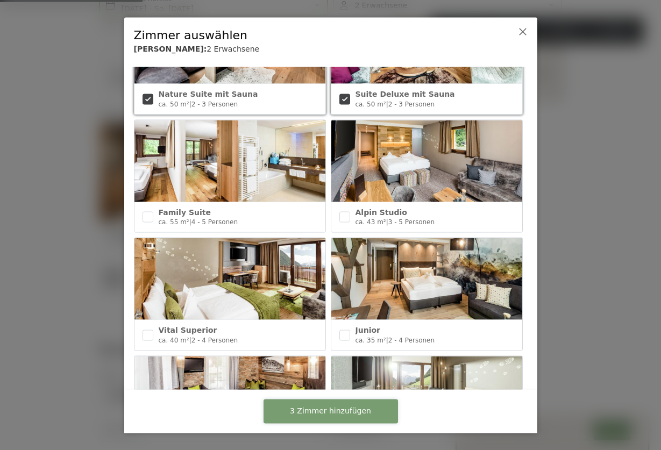
click at [322, 409] on span "3 Zimmer hinzufügen" at bounding box center [330, 411] width 81 height 11
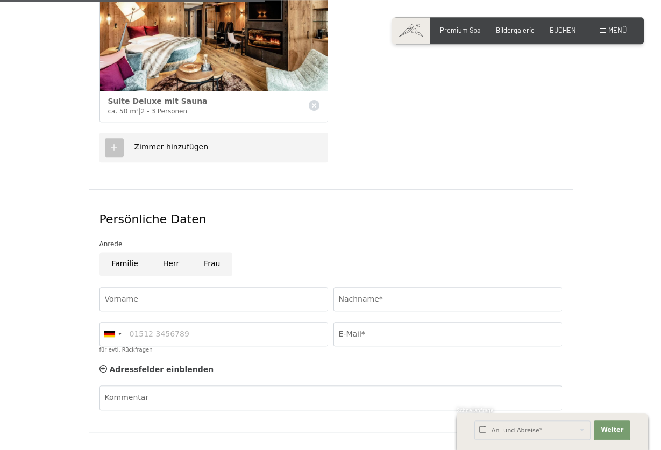
scroll to position [494, 0]
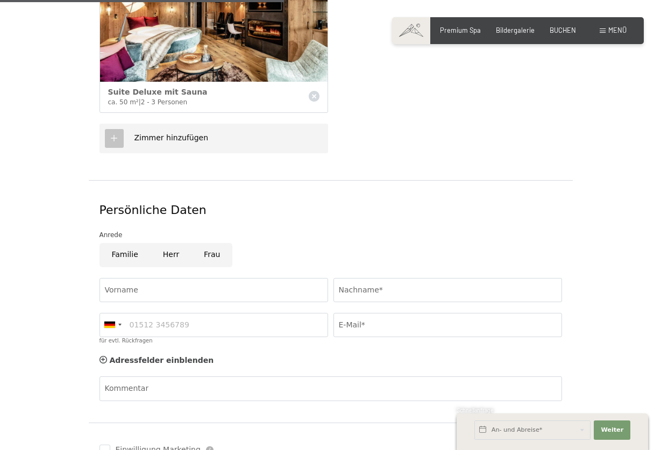
click at [209, 244] on input "Frau" at bounding box center [212, 255] width 41 height 24
radio input "true"
click at [196, 280] on input "Vorname" at bounding box center [214, 290] width 229 height 24
type input "Monika"
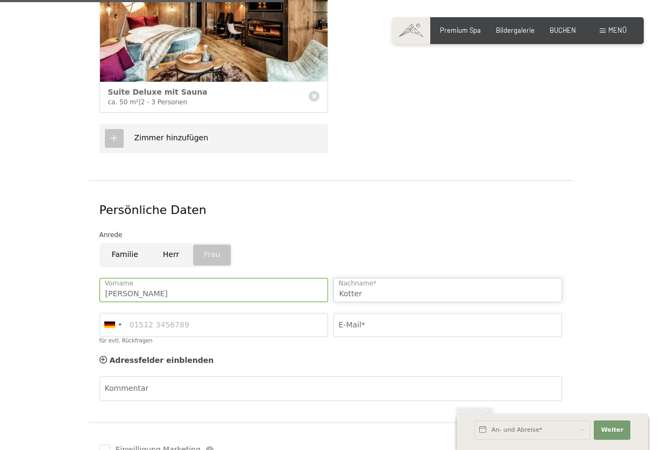
type input "Kotter"
type input "01704646376"
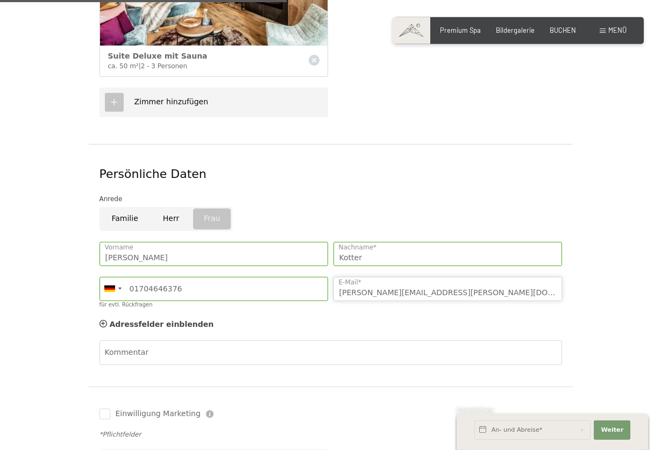
scroll to position [713, 0]
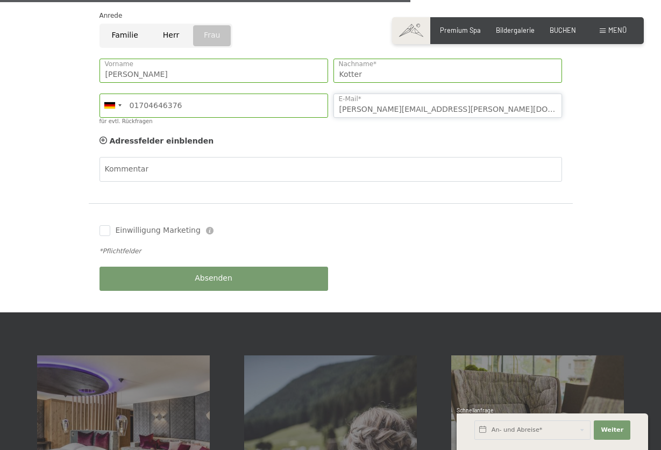
type input "m.kotter@isidor-kotter.de"
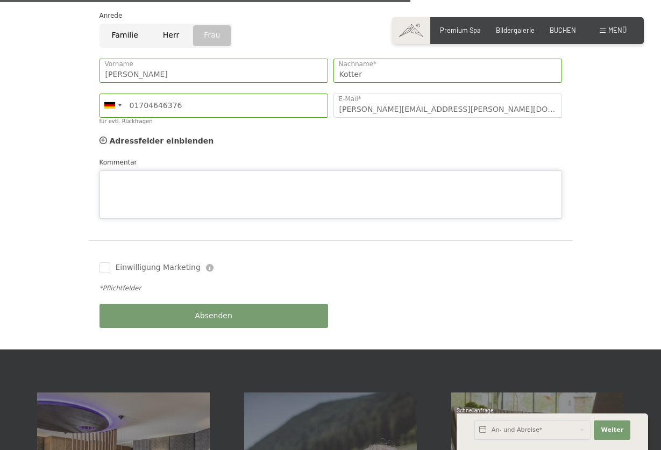
click at [161, 171] on textarea "Kommentar" at bounding box center [331, 195] width 463 height 48
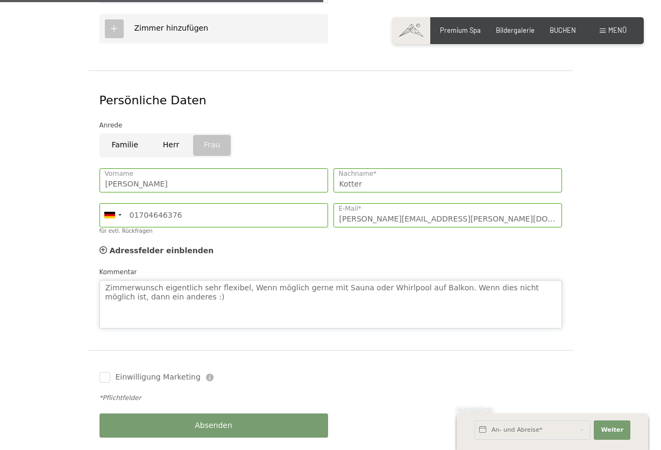
scroll to position [823, 0]
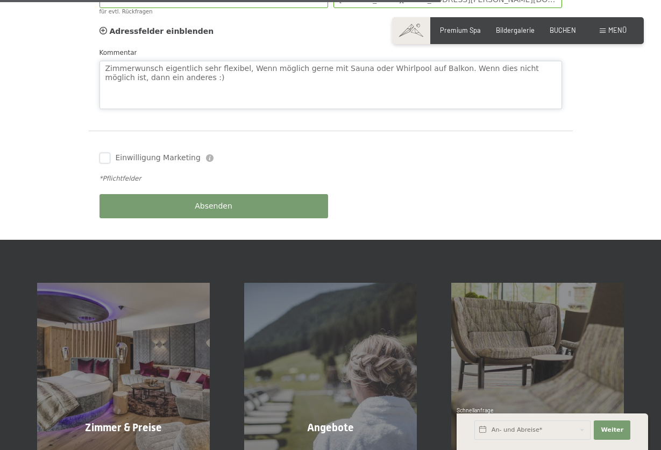
type textarea "Zimmerwunsch eigentlich sehr flexibel, Wenn möglich gerne mit Sauna oder Whirlp…"
click at [103, 153] on input "Einwilligung Marketing" at bounding box center [105, 158] width 11 height 11
checkbox input "true"
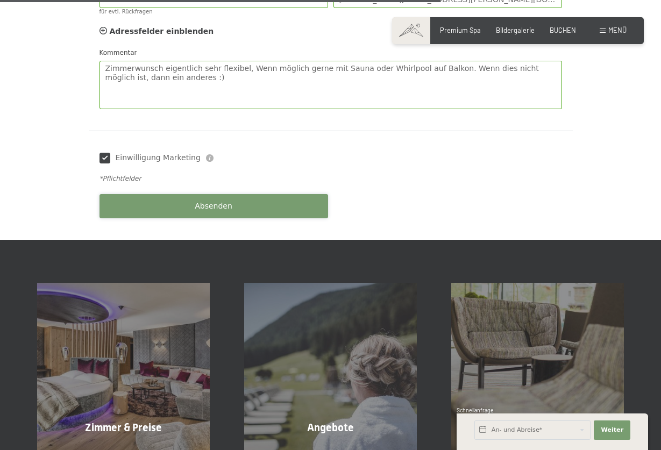
click at [214, 201] on span "Absenden" at bounding box center [214, 206] width 38 height 11
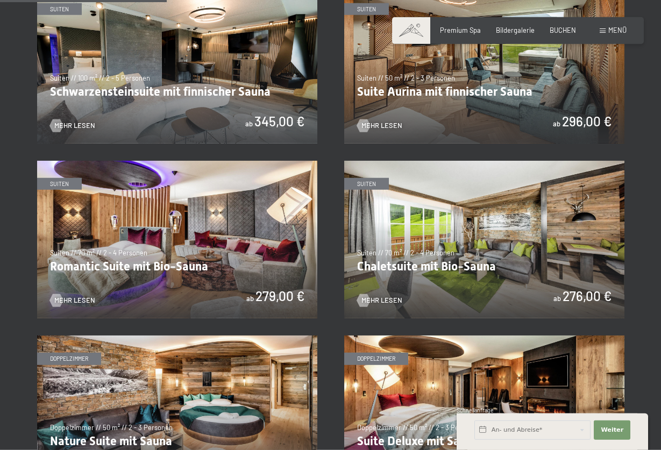
scroll to position [659, 0]
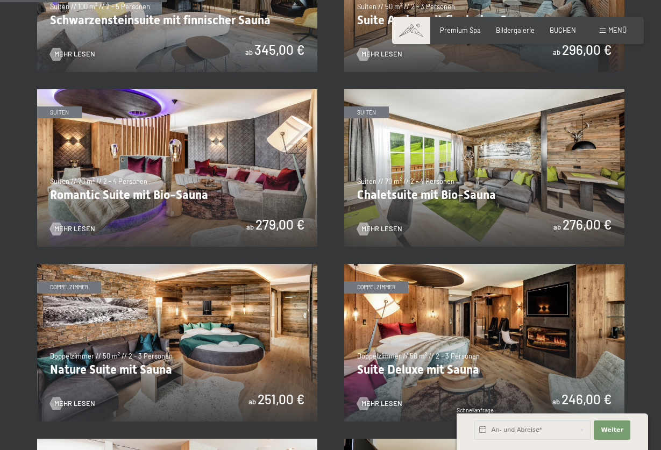
click at [202, 346] on img at bounding box center [177, 343] width 280 height 158
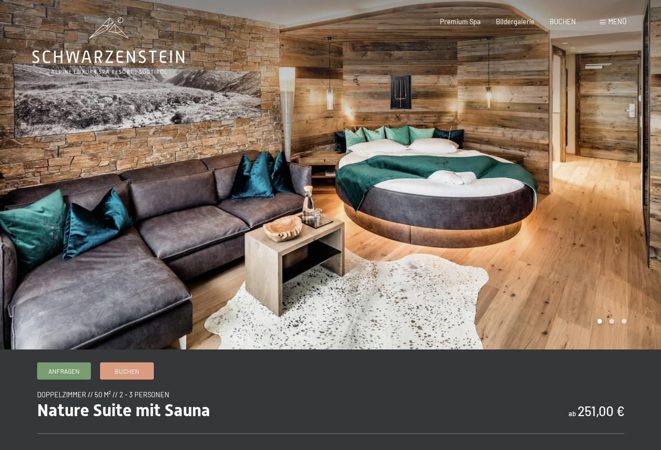
click at [582, 216] on div at bounding box center [496, 175] width 331 height 350
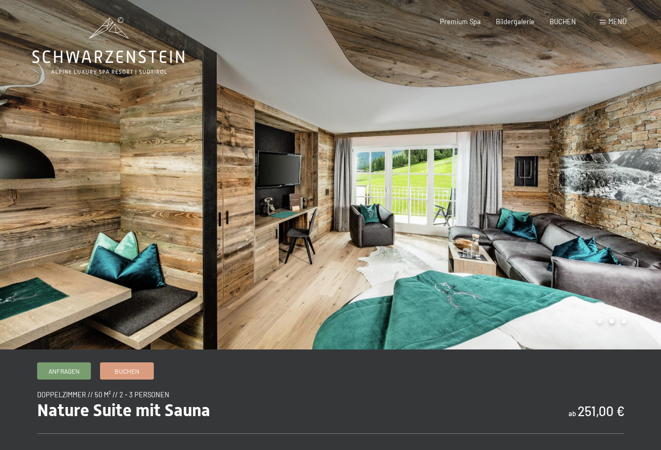
click at [587, 214] on div at bounding box center [496, 175] width 331 height 350
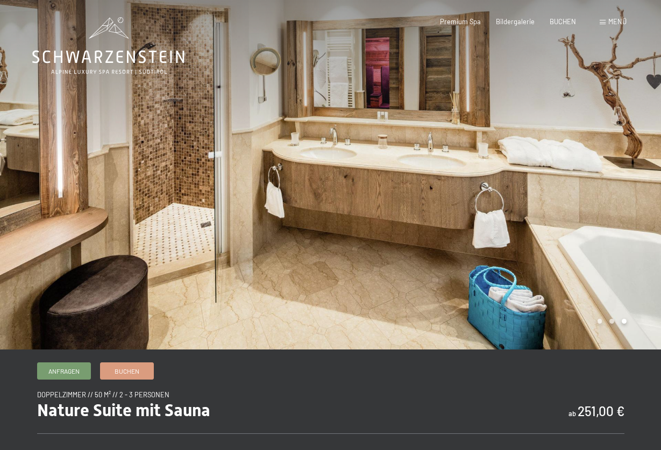
click at [587, 213] on div at bounding box center [496, 175] width 331 height 350
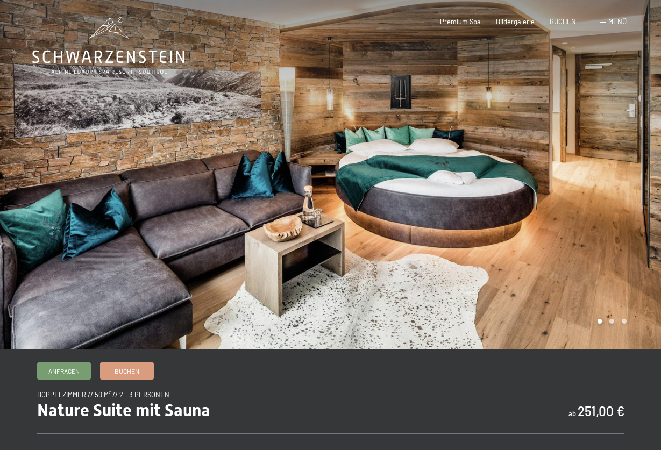
click at [587, 213] on div at bounding box center [496, 175] width 331 height 350
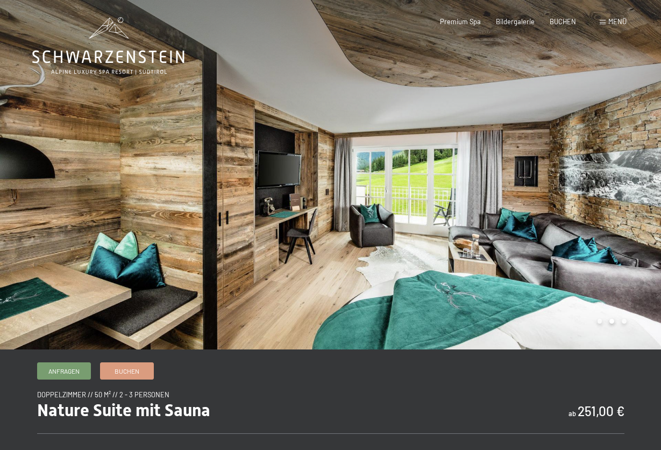
click at [586, 212] on div at bounding box center [496, 175] width 331 height 350
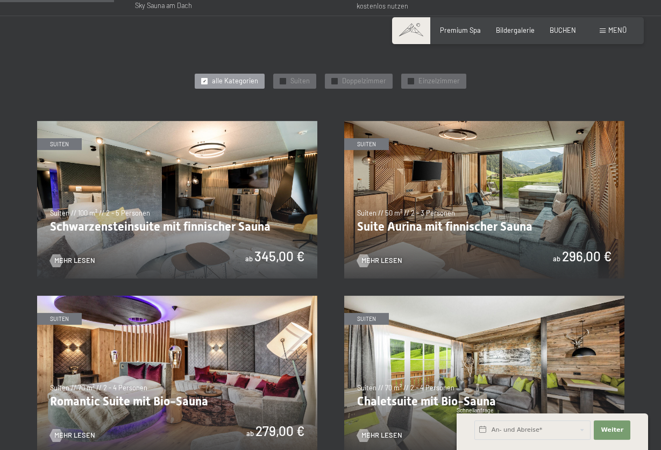
scroll to position [549, 0]
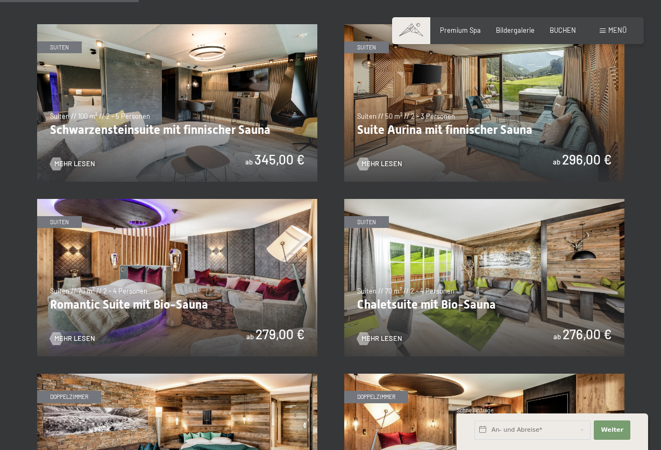
click at [504, 299] on img at bounding box center [484, 278] width 280 height 158
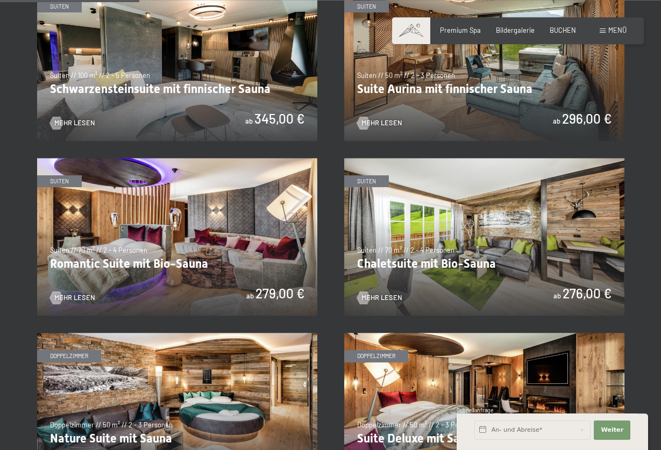
scroll to position [713, 0]
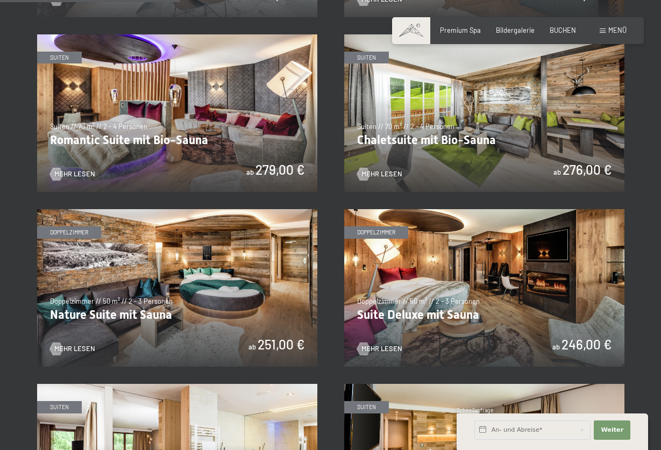
click at [484, 299] on img at bounding box center [484, 288] width 280 height 158
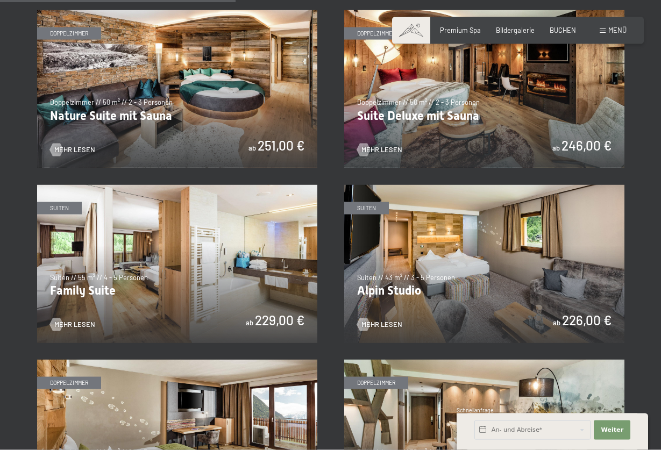
scroll to position [823, 0]
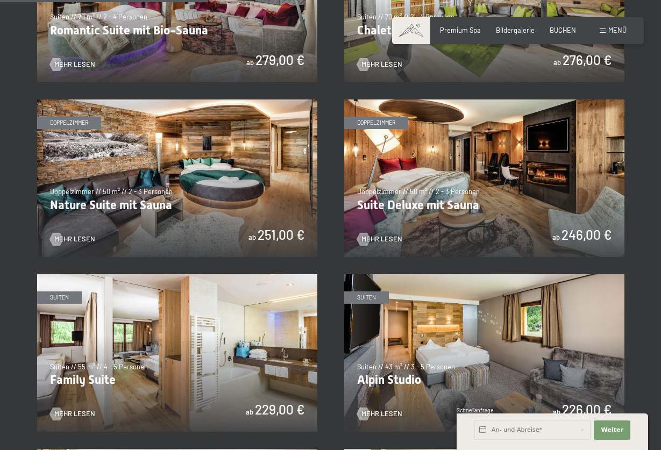
click at [207, 200] on img at bounding box center [177, 179] width 280 height 158
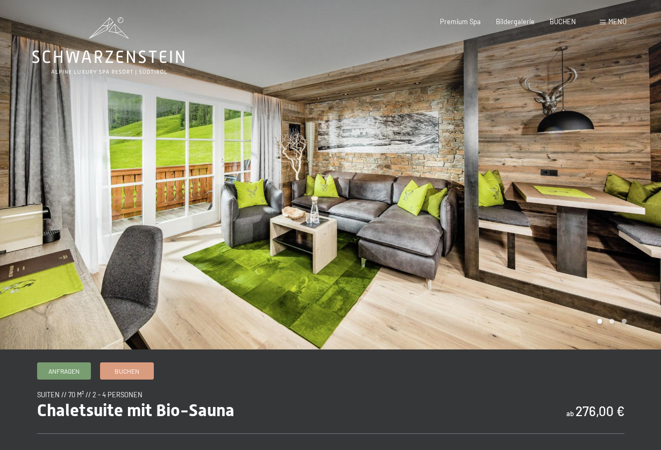
click at [561, 195] on div at bounding box center [496, 175] width 331 height 350
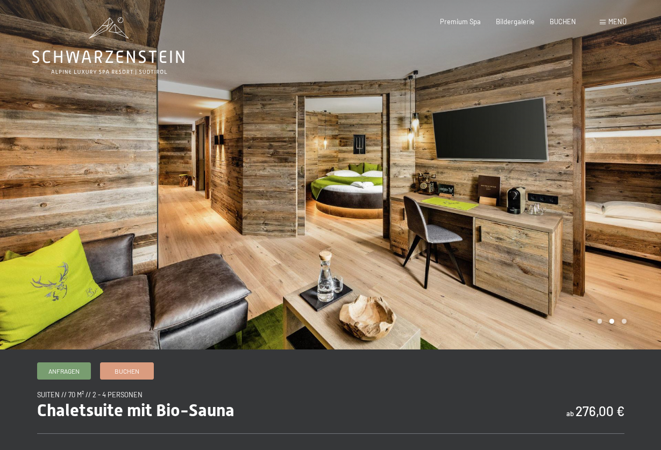
click at [561, 195] on div at bounding box center [496, 175] width 331 height 350
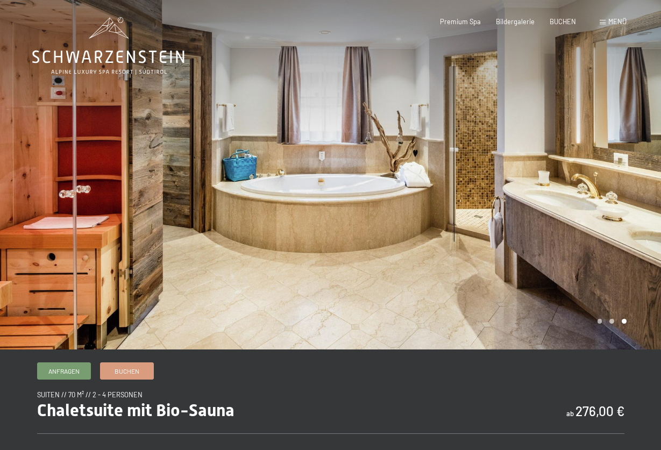
click at [561, 195] on div at bounding box center [496, 175] width 331 height 350
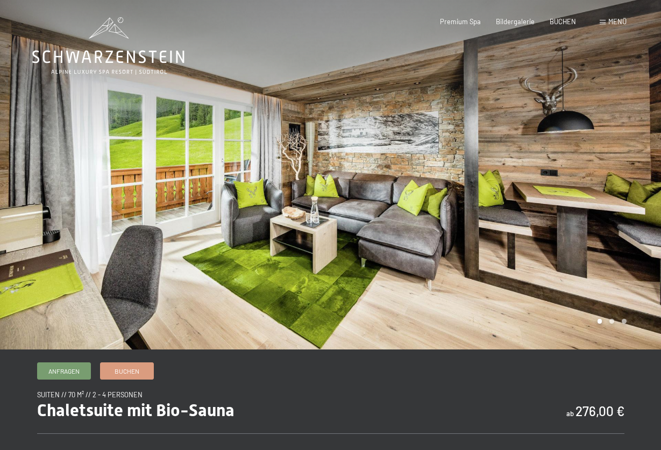
click at [561, 195] on div at bounding box center [496, 175] width 331 height 350
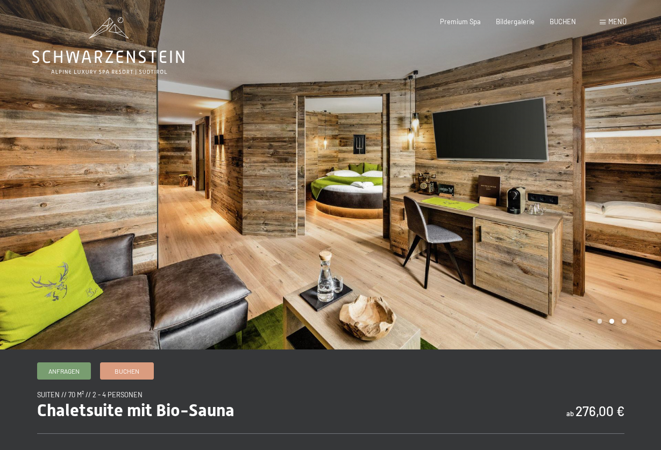
click at [561, 195] on div at bounding box center [496, 175] width 331 height 350
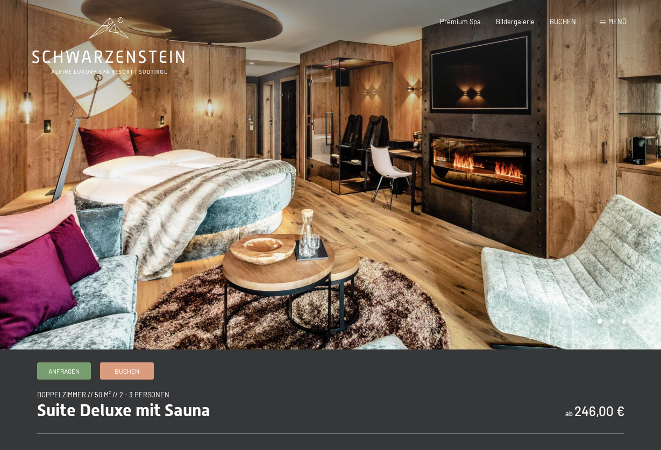
click at [588, 171] on div at bounding box center [496, 175] width 331 height 350
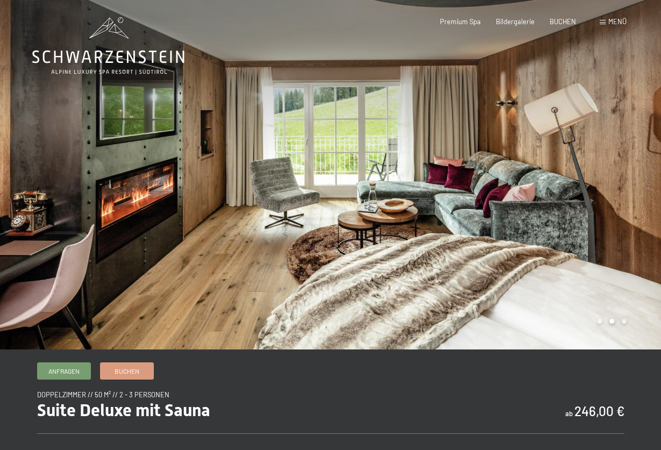
click at [588, 171] on div at bounding box center [496, 175] width 331 height 350
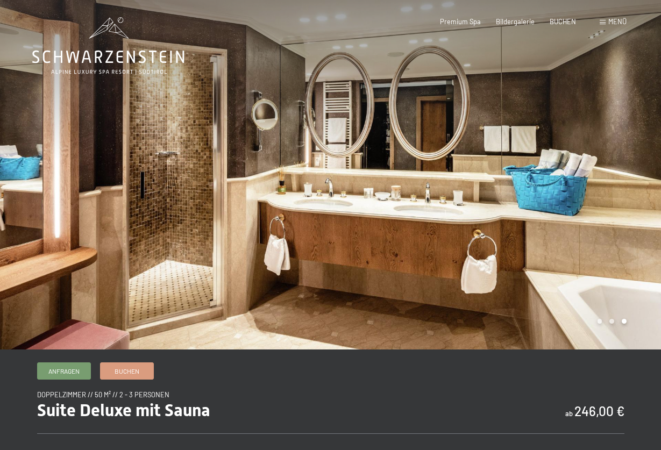
click at [587, 171] on div at bounding box center [496, 175] width 331 height 350
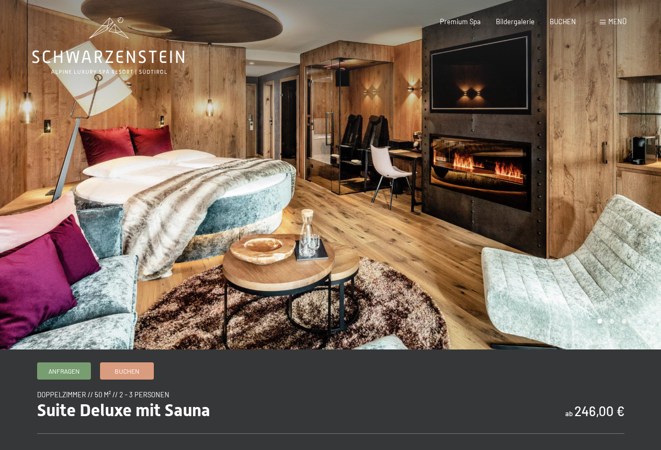
click at [581, 168] on div at bounding box center [496, 175] width 331 height 350
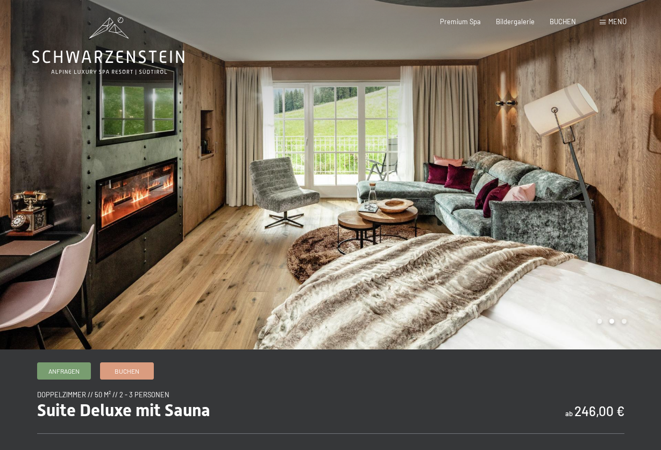
click at [581, 168] on div at bounding box center [496, 175] width 331 height 350
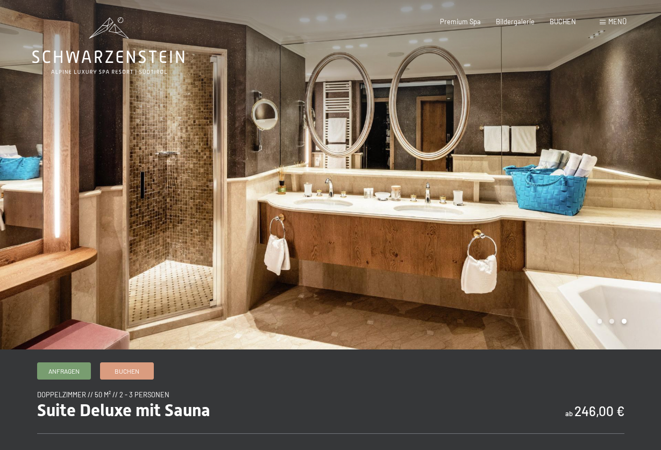
click at [581, 168] on div at bounding box center [496, 175] width 331 height 350
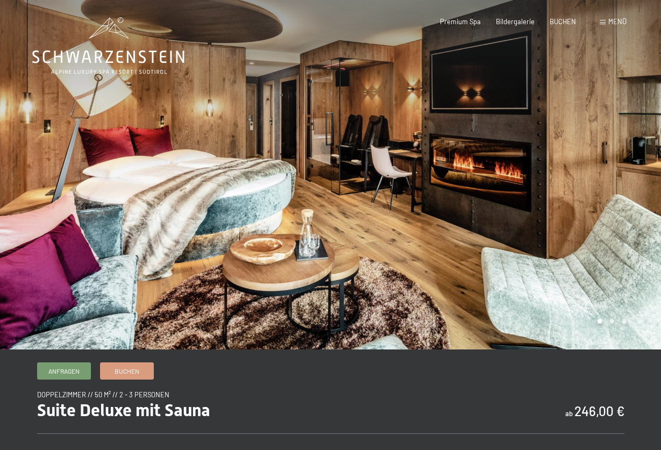
click at [581, 168] on div at bounding box center [496, 175] width 331 height 350
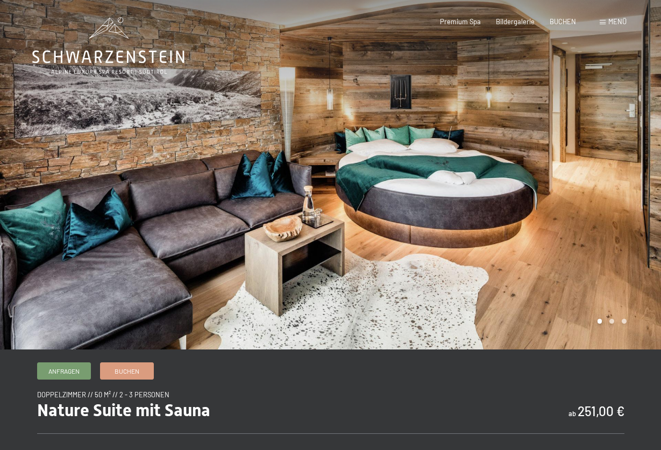
click at [579, 178] on div at bounding box center [496, 175] width 331 height 350
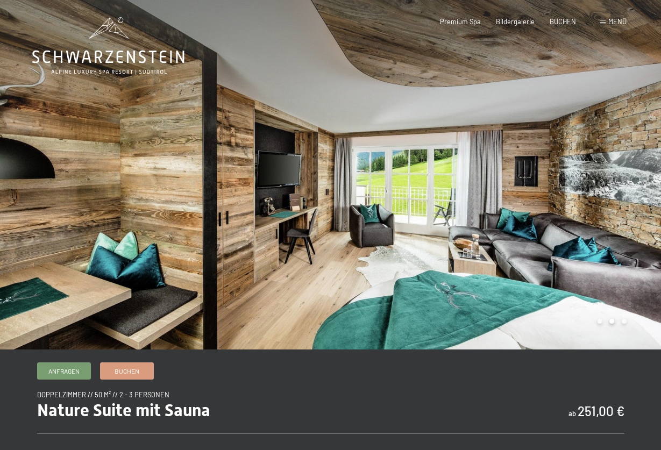
click at [579, 178] on div at bounding box center [496, 175] width 331 height 350
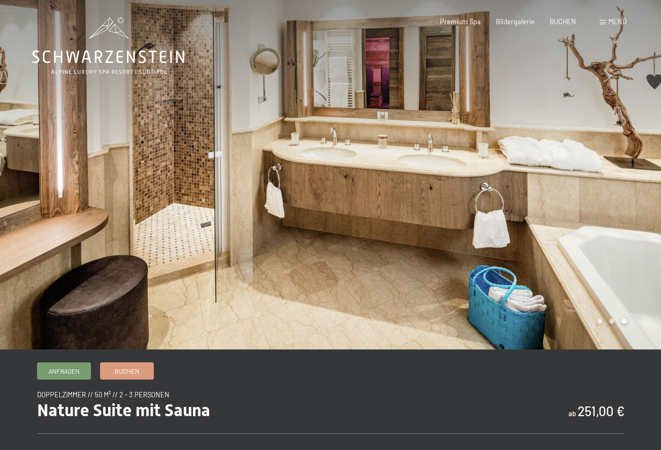
click at [579, 178] on div at bounding box center [496, 175] width 331 height 350
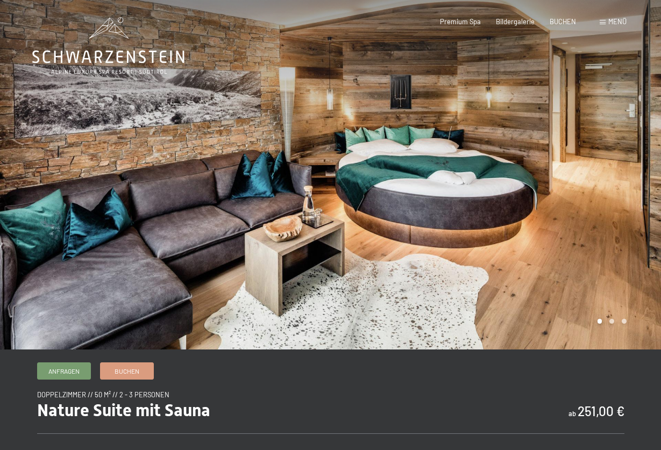
click at [579, 178] on div at bounding box center [496, 175] width 331 height 350
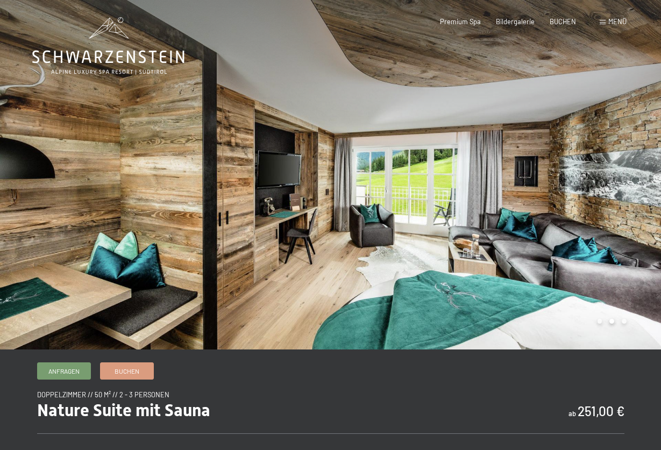
click at [579, 178] on div at bounding box center [496, 175] width 331 height 350
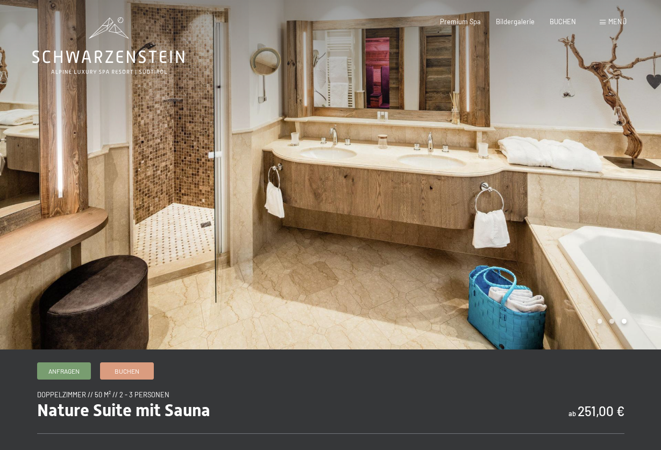
click at [579, 176] on div at bounding box center [496, 175] width 331 height 350
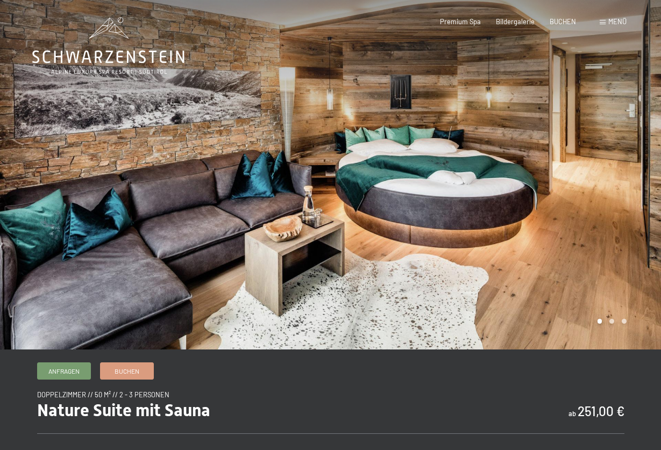
click at [579, 176] on div at bounding box center [496, 175] width 331 height 350
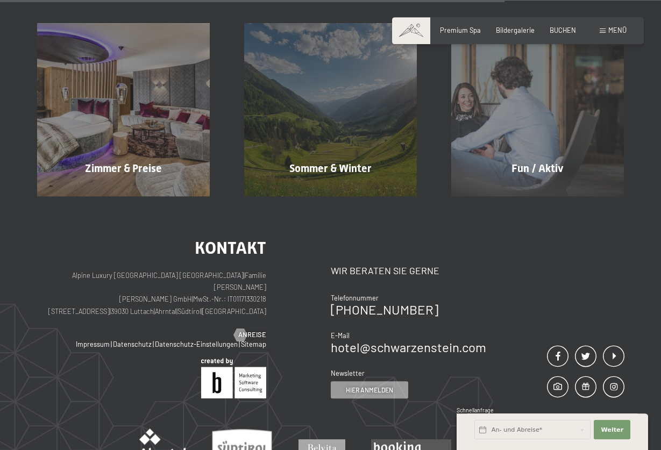
scroll to position [384, 0]
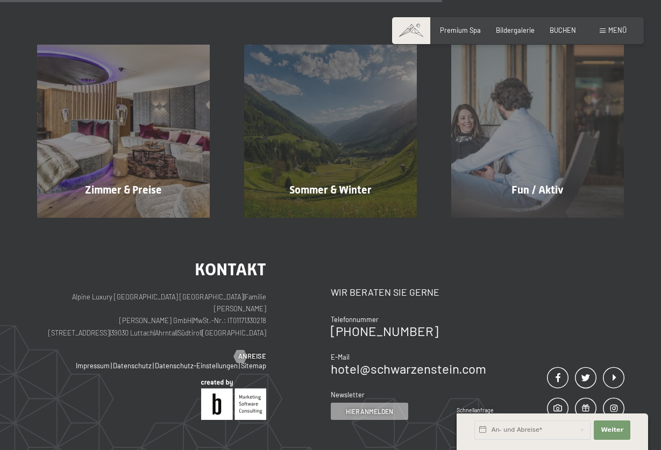
click at [608, 31] on div "Menü" at bounding box center [613, 31] width 27 height 10
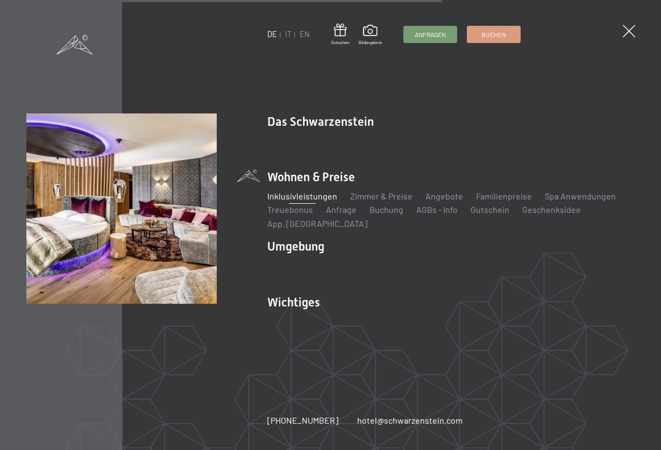
click at [320, 197] on link "Inklusivleistungen" at bounding box center [302, 196] width 70 height 10
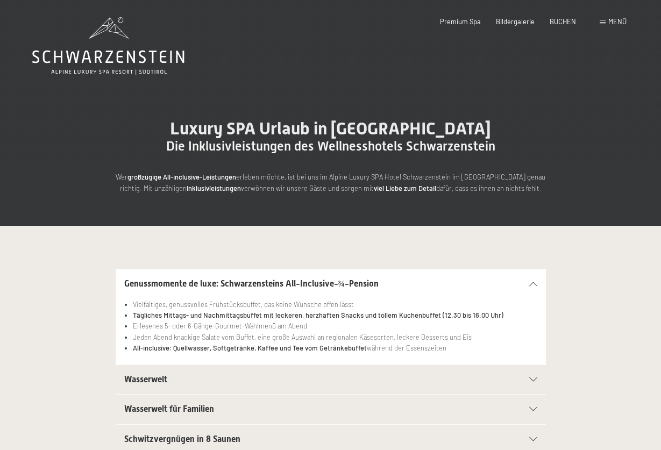
click at [601, 19] on div "Buchen Anfragen Premium Spa Bildergalerie BUCHEN Menü DE IT EN Gutschein Bilder…" at bounding box center [517, 22] width 217 height 10
click at [603, 20] on div "Menü" at bounding box center [613, 22] width 27 height 10
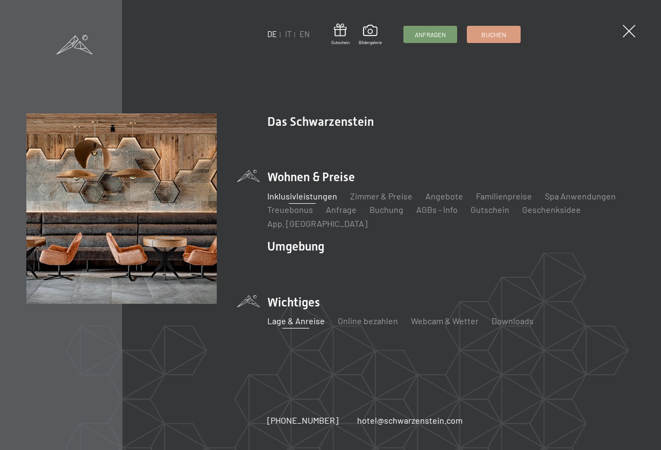
click at [306, 321] on link "Lage & Anreise" at bounding box center [296, 321] width 58 height 10
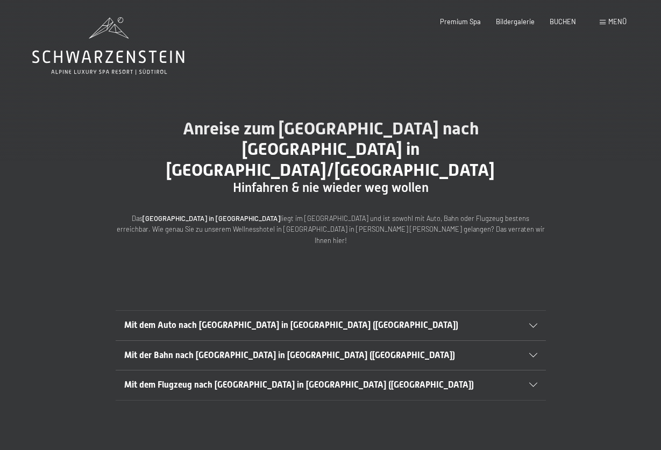
click at [609, 21] on span "Menü" at bounding box center [617, 21] width 18 height 9
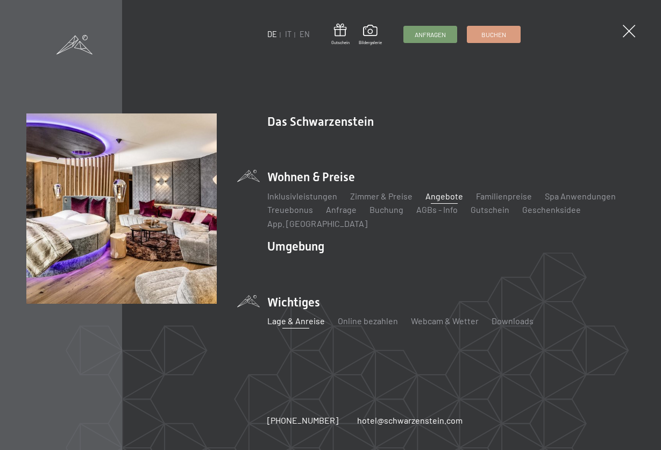
click at [430, 196] on link "Angebote" at bounding box center [445, 196] width 38 height 10
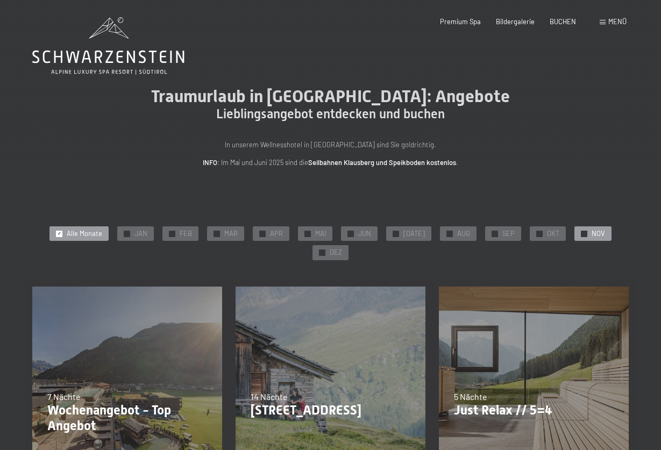
click at [586, 228] on div "✓ NOV" at bounding box center [593, 233] width 37 height 15
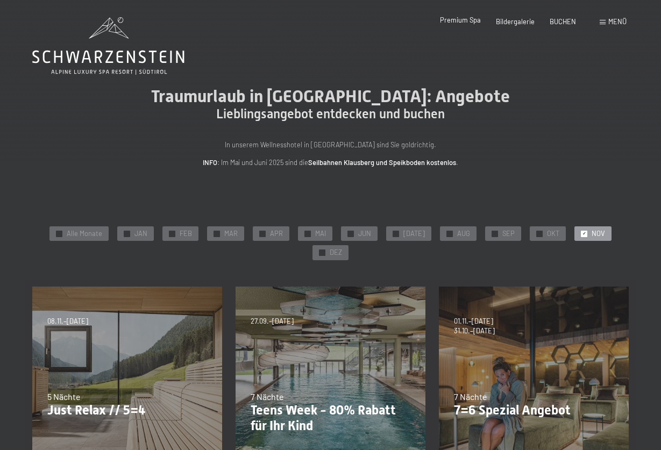
click at [444, 22] on span "Premium Spa" at bounding box center [460, 20] width 41 height 9
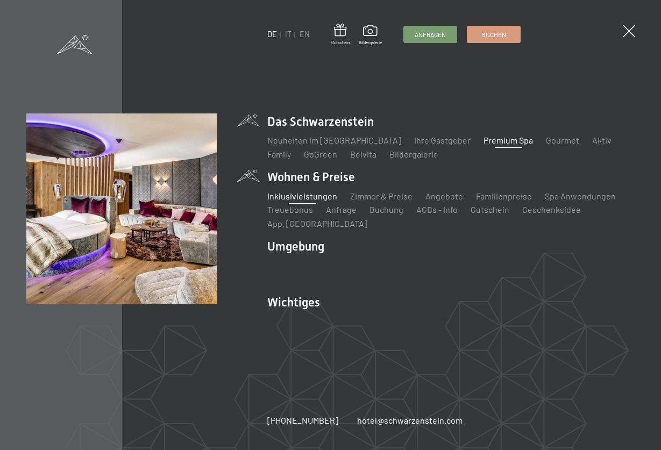
click at [310, 195] on link "Inklusivleistungen" at bounding box center [302, 196] width 70 height 10
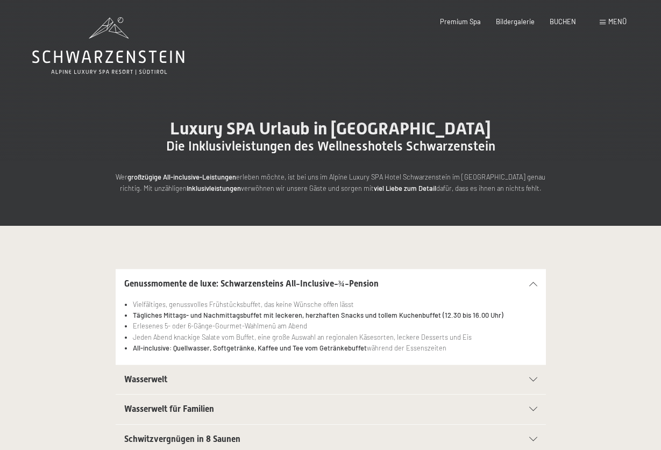
click at [603, 22] on span at bounding box center [603, 22] width 6 height 5
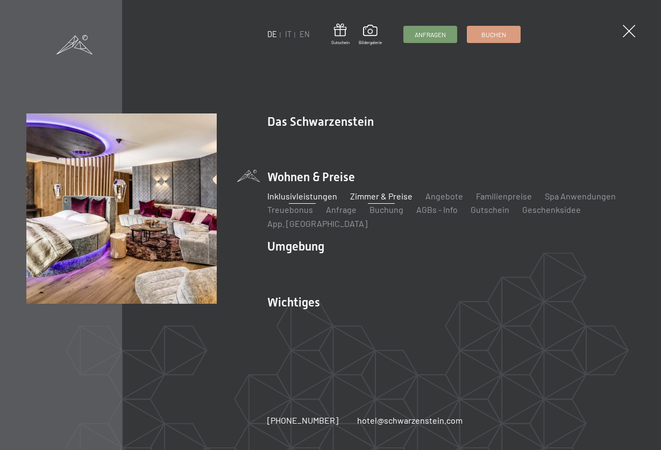
click at [368, 195] on link "Zimmer & Preise" at bounding box center [381, 196] width 62 height 10
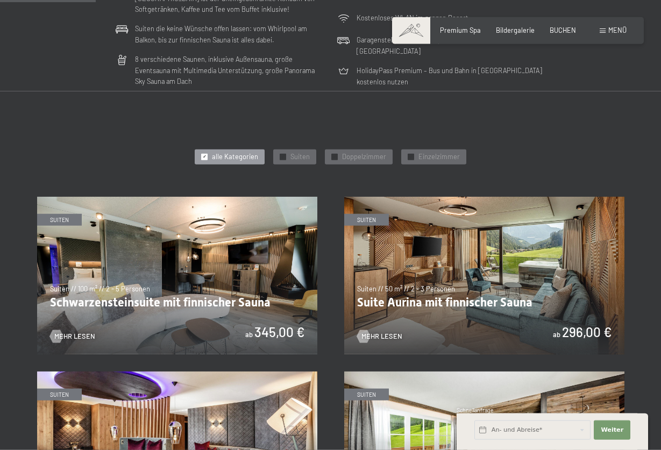
scroll to position [384, 0]
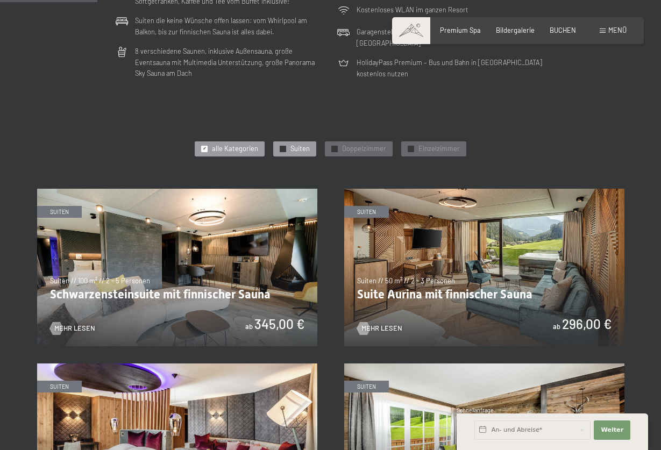
click at [301, 152] on span "Suiten" at bounding box center [300, 149] width 19 height 10
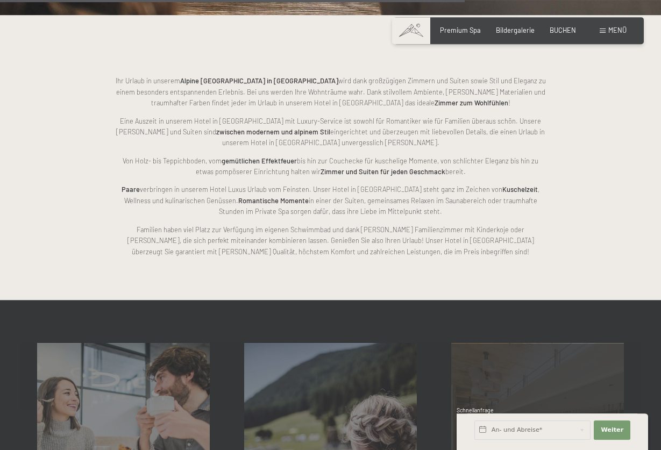
scroll to position [1482, 0]
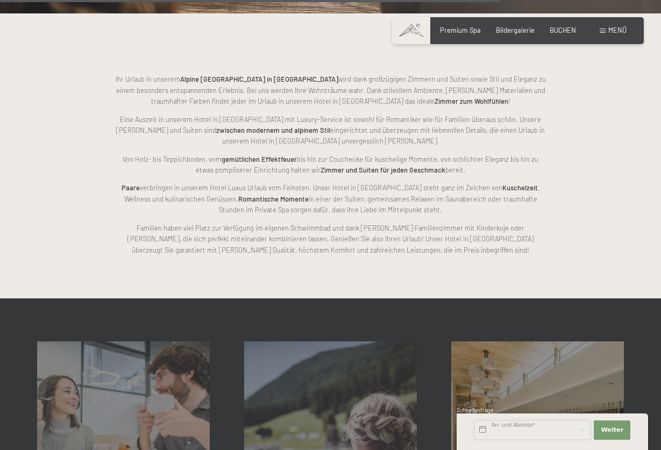
click at [552, 433] on input "text" at bounding box center [533, 430] width 116 height 19
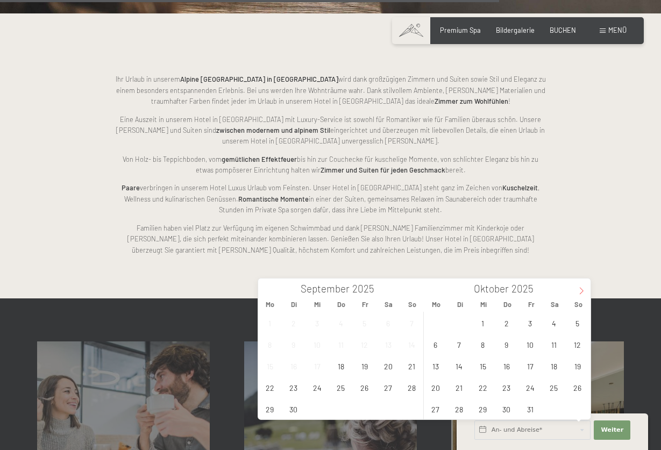
click at [579, 291] on icon at bounding box center [582, 291] width 8 height 8
click at [363, 348] on span "7" at bounding box center [364, 344] width 21 height 21
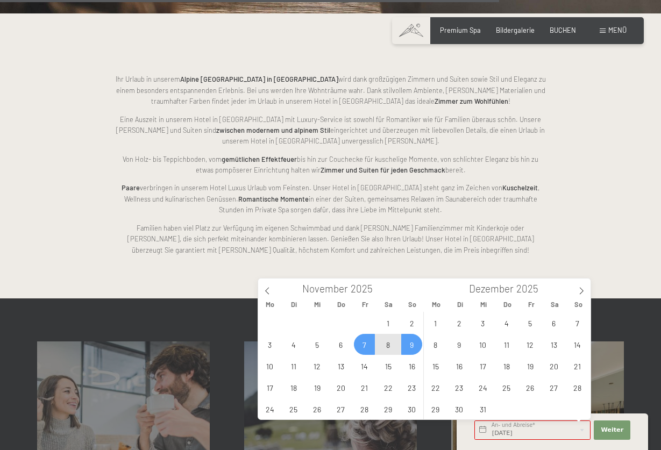
click at [416, 349] on span "9" at bounding box center [411, 344] width 21 height 21
type input "Fr. 07.11.2025 - So. 09.11.2025"
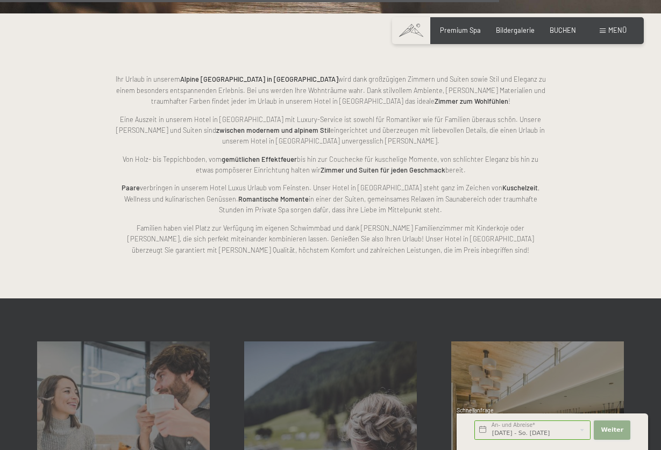
click at [617, 431] on span "Weiter" at bounding box center [612, 430] width 23 height 9
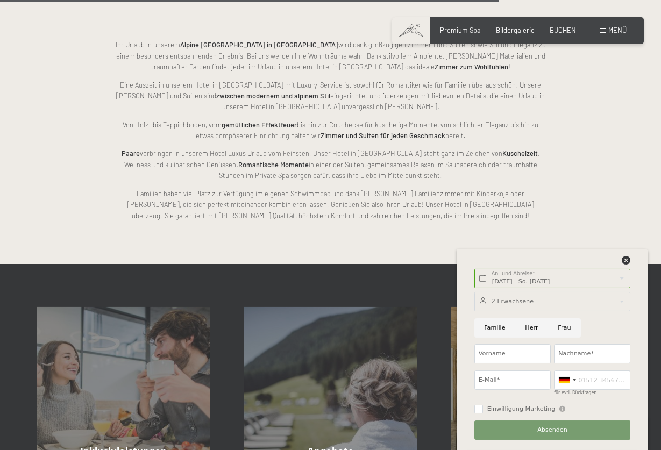
scroll to position [1537, 0]
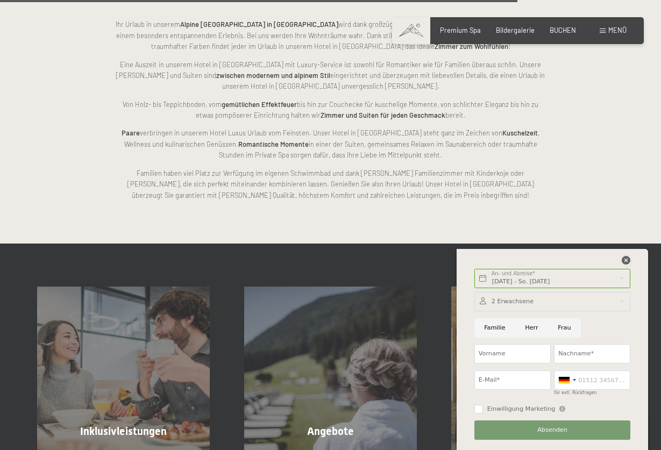
click at [624, 259] on icon at bounding box center [626, 260] width 9 height 9
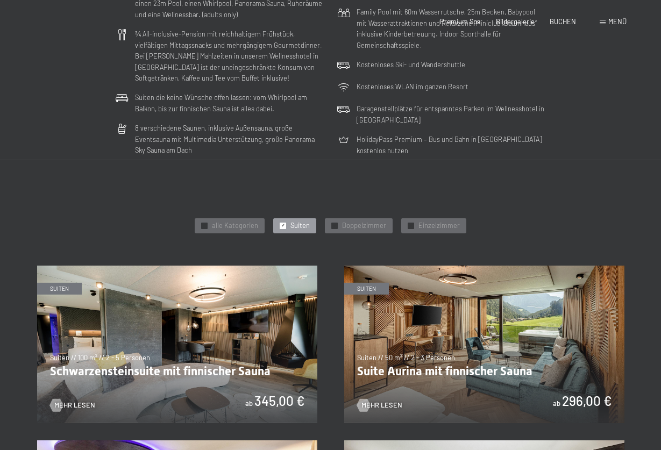
scroll to position [384, 0]
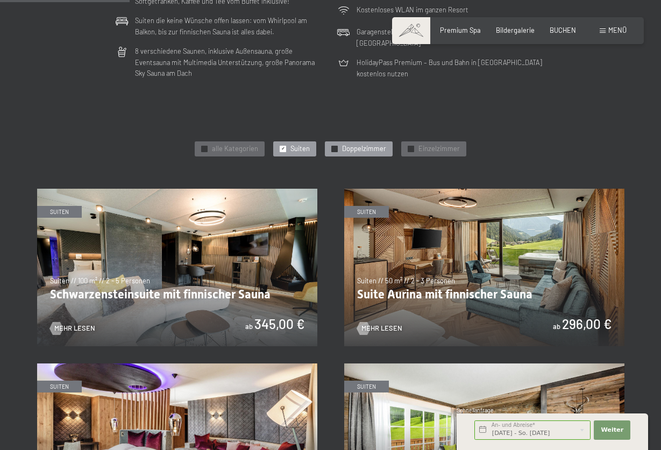
click at [353, 143] on div "✓ Doppelzimmer" at bounding box center [359, 148] width 68 height 15
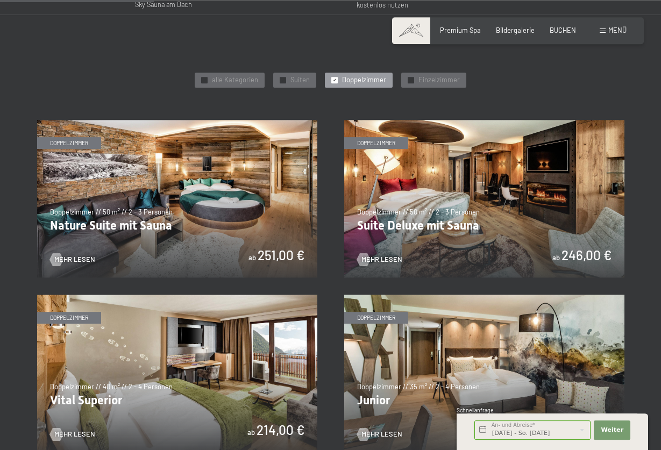
scroll to position [549, 0]
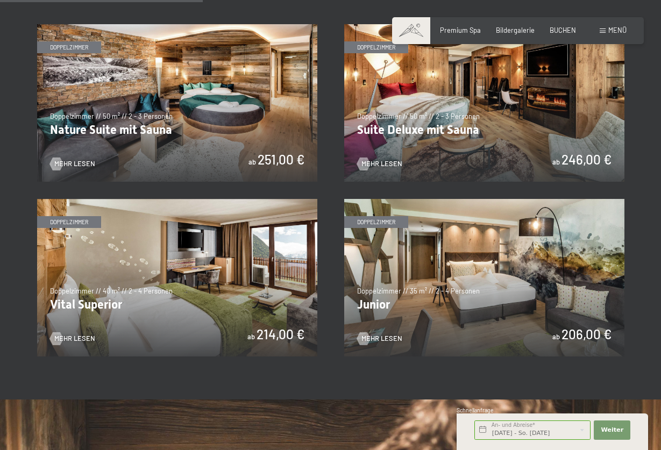
click at [479, 288] on img at bounding box center [484, 278] width 280 height 158
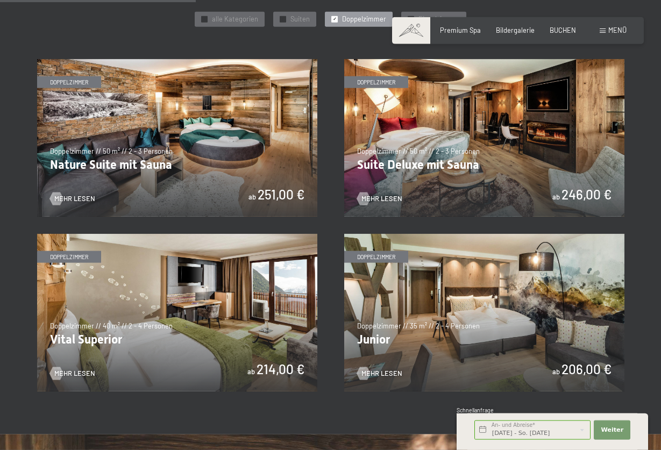
scroll to position [494, 0]
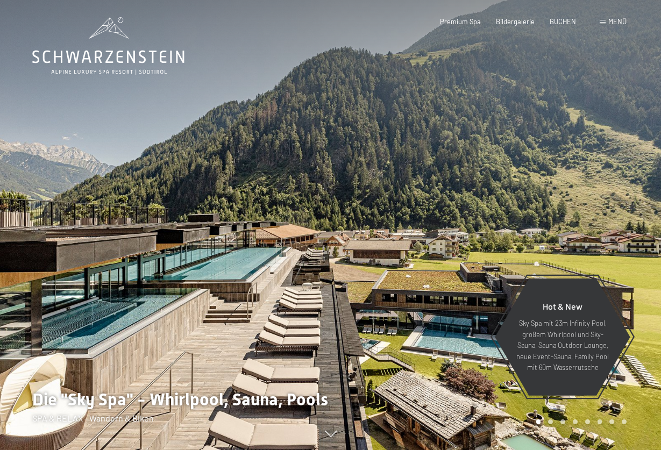
click at [609, 22] on span "Menü" at bounding box center [617, 21] width 18 height 9
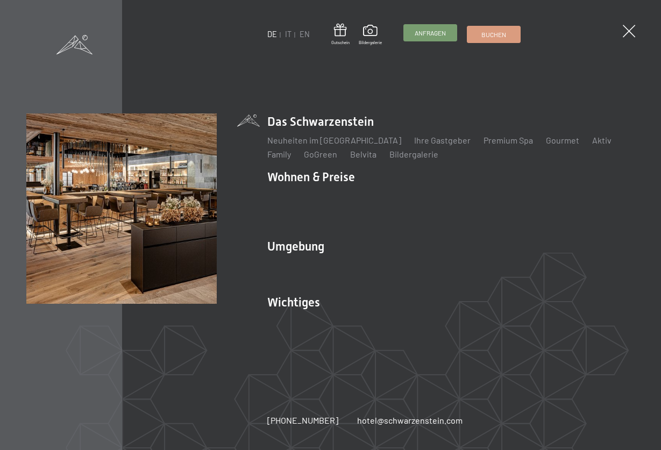
click at [444, 36] on span "Anfragen" at bounding box center [430, 33] width 31 height 9
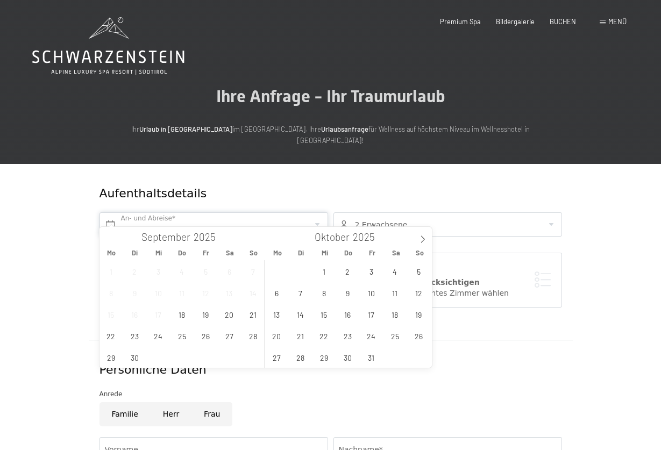
click at [220, 216] on input "text" at bounding box center [214, 225] width 229 height 24
click at [420, 240] on icon at bounding box center [423, 240] width 8 height 8
click at [373, 293] on span "7" at bounding box center [371, 292] width 21 height 21
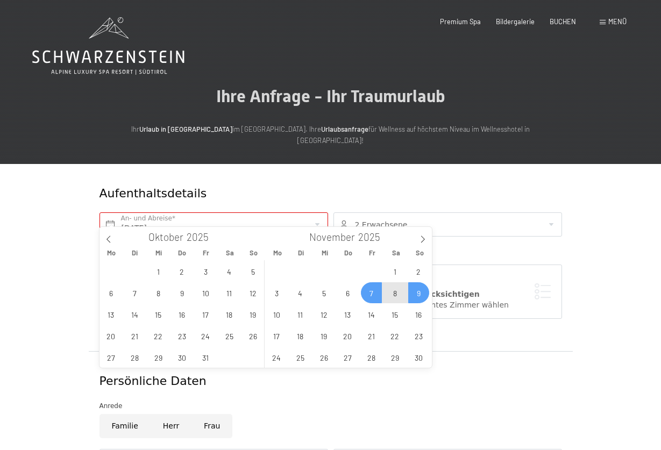
click at [415, 293] on span "9" at bounding box center [418, 292] width 21 height 21
type input "Fr. 07.11.2025 - So. 09.11.2025"
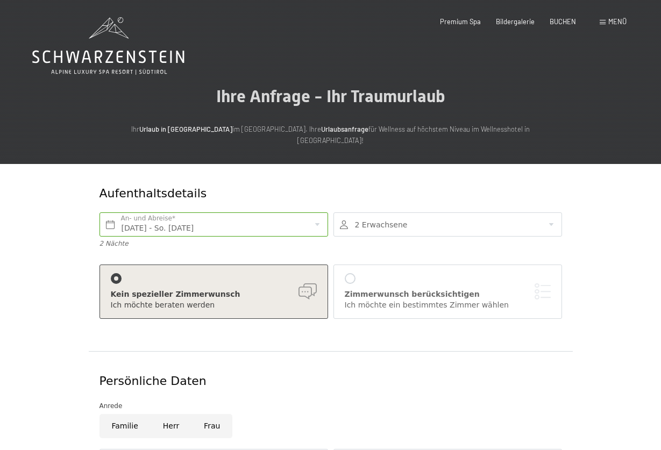
click at [414, 289] on div "Zimmerwunsch berücksichtigen" at bounding box center [448, 294] width 206 height 11
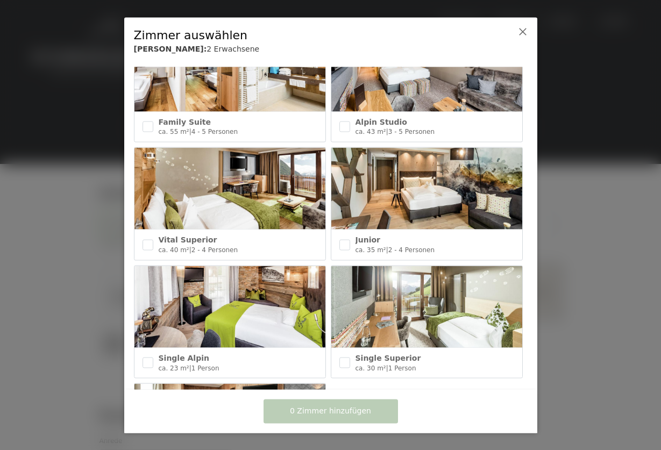
scroll to position [362, 0]
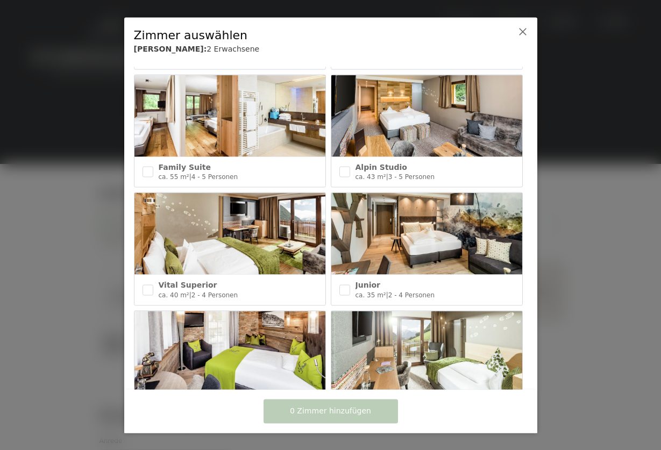
click at [454, 254] on img at bounding box center [426, 234] width 191 height 82
checkbox input "true"
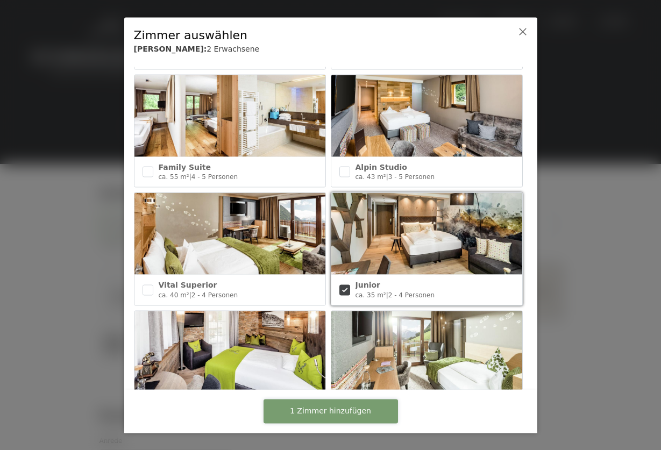
click at [325, 410] on span "1 Zimmer hinzufügen" at bounding box center [330, 411] width 81 height 11
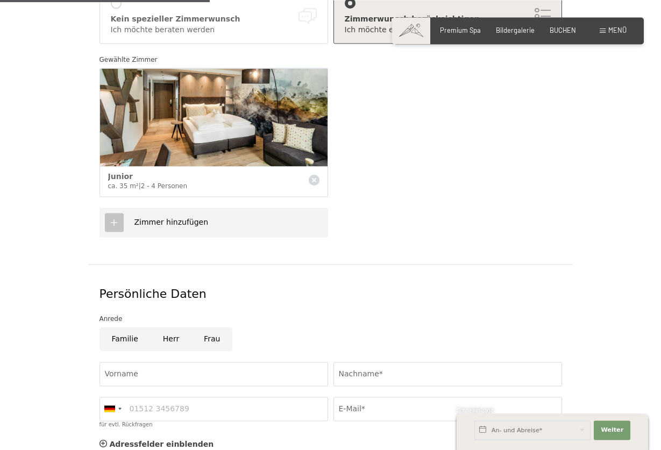
scroll to position [329, 0]
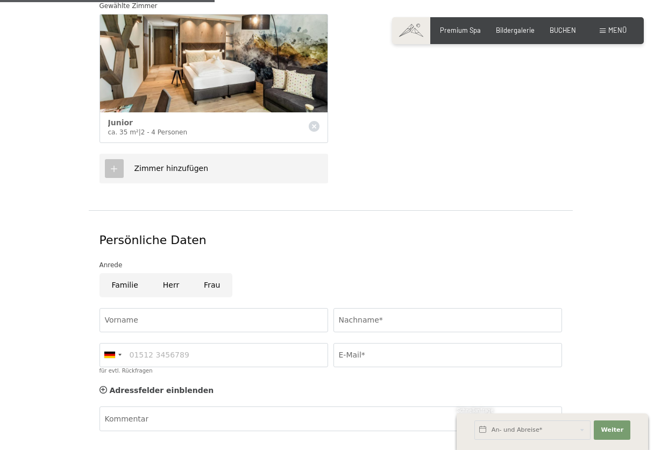
click at [204, 273] on input "Frau" at bounding box center [212, 285] width 41 height 24
radio input "true"
click at [201, 308] on input "Vorname" at bounding box center [214, 320] width 229 height 24
type input "Monika"
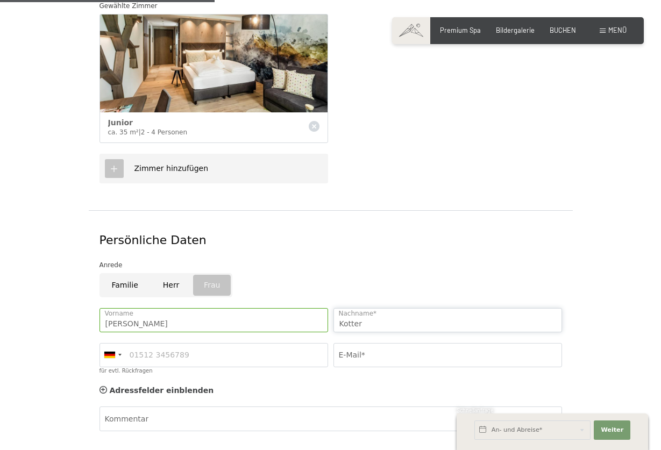
type input "Kotter"
type input "01704646376"
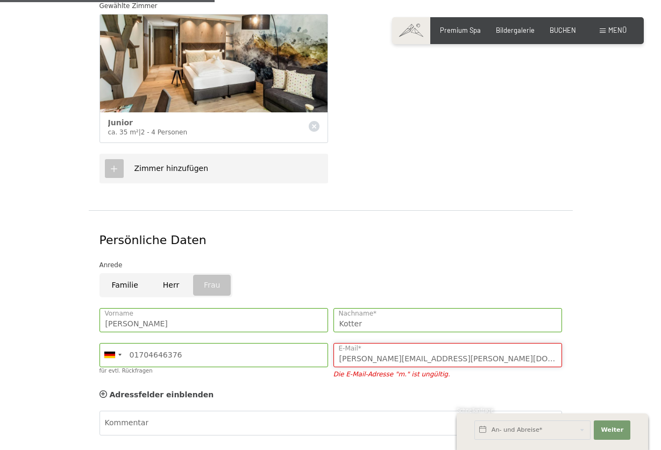
type input "m.kotter@isidor-kotter.de"
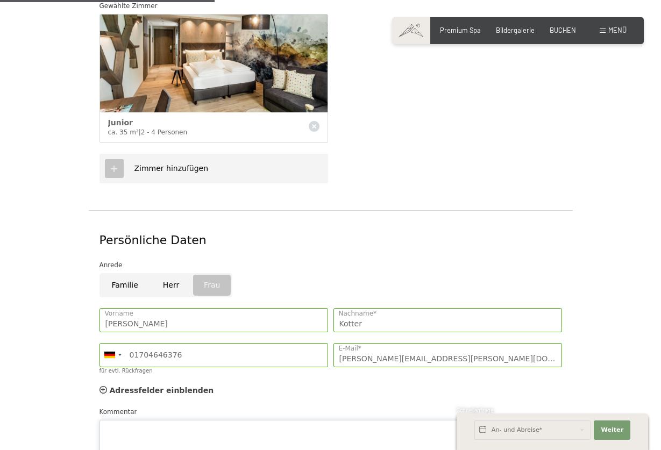
click at [160, 420] on textarea "Kommentar" at bounding box center [331, 444] width 463 height 48
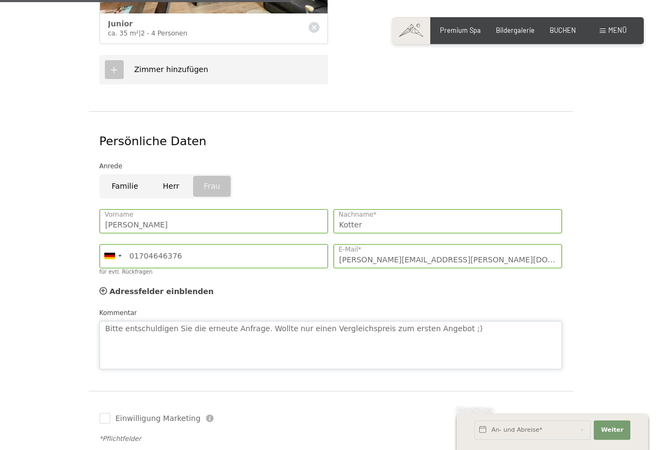
scroll to position [494, 0]
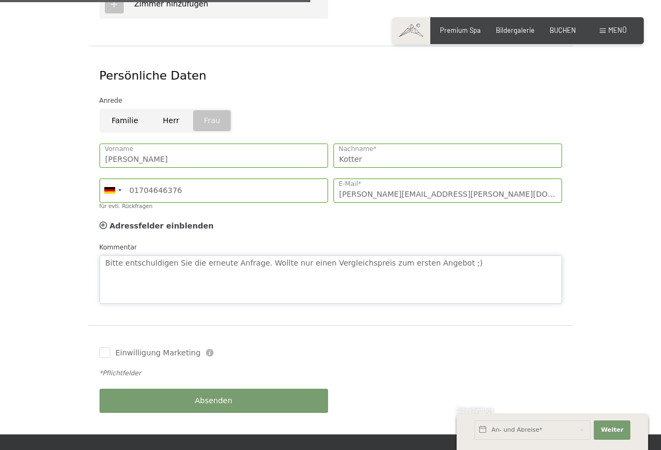
type textarea "Bitte entschuldigen Sie die erneute Anfrage. Wollte nur einen Vergleichspreis z…"
click at [140, 348] on span "Einwilligung Marketing" at bounding box center [158, 353] width 85 height 11
click at [110, 348] on input "Einwilligung Marketing" at bounding box center [105, 353] width 11 height 11
click at [103, 348] on input "Einwilligung Marketing" at bounding box center [105, 353] width 11 height 11
checkbox input "true"
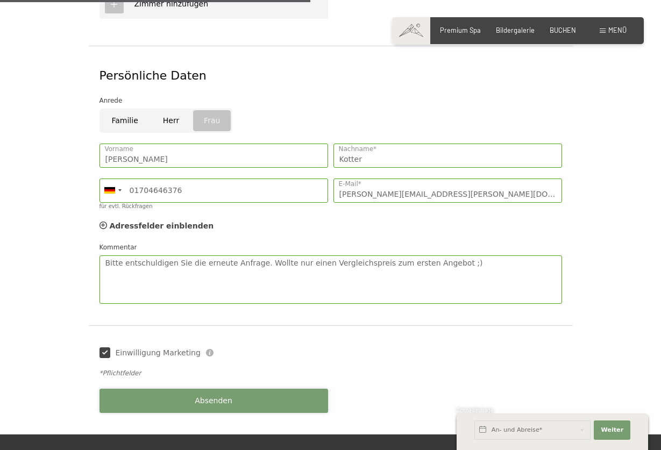
click at [164, 393] on button "Absenden" at bounding box center [214, 401] width 229 height 24
